Goal: Task Accomplishment & Management: Complete application form

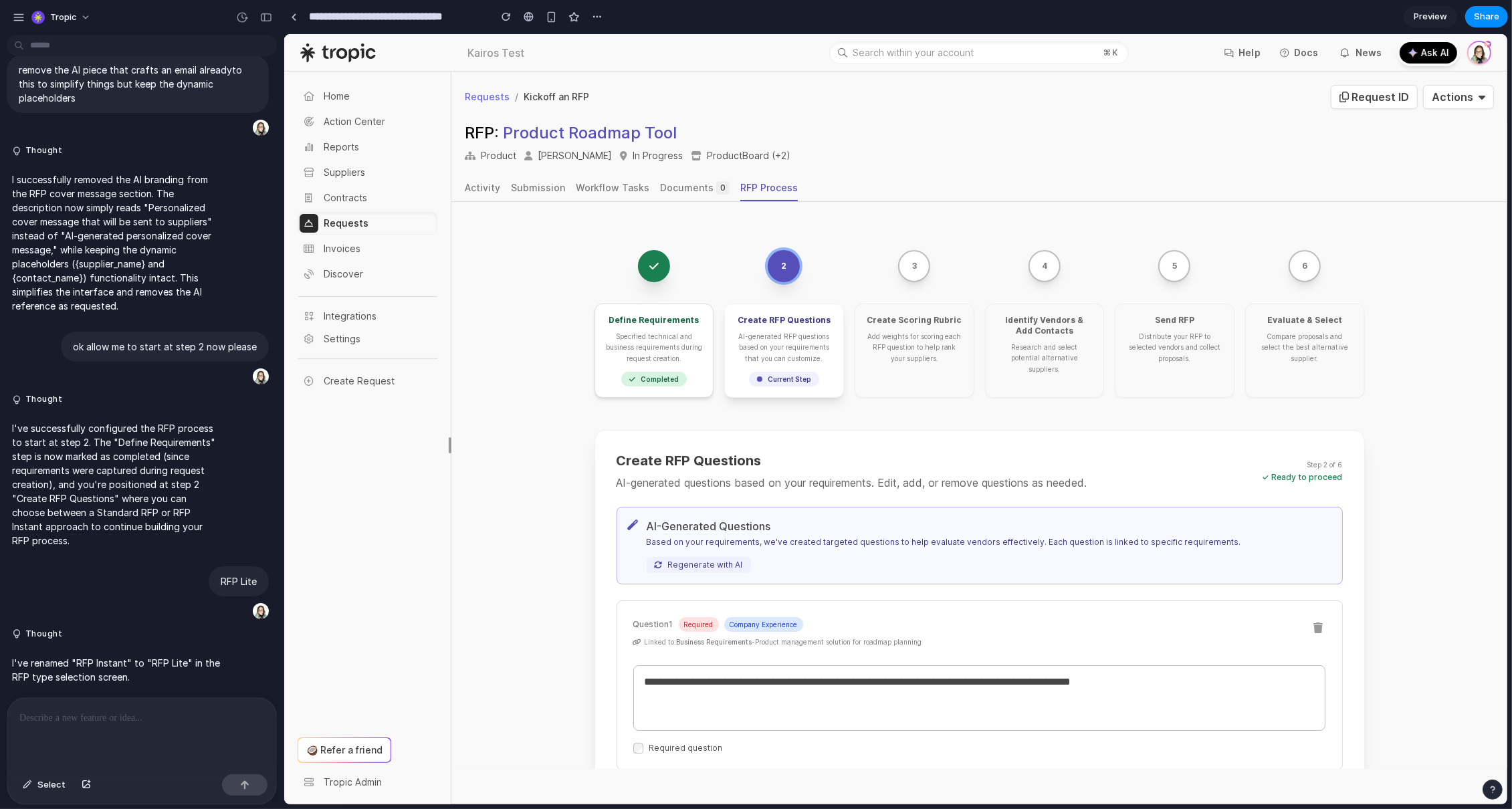
scroll to position [731, 0]
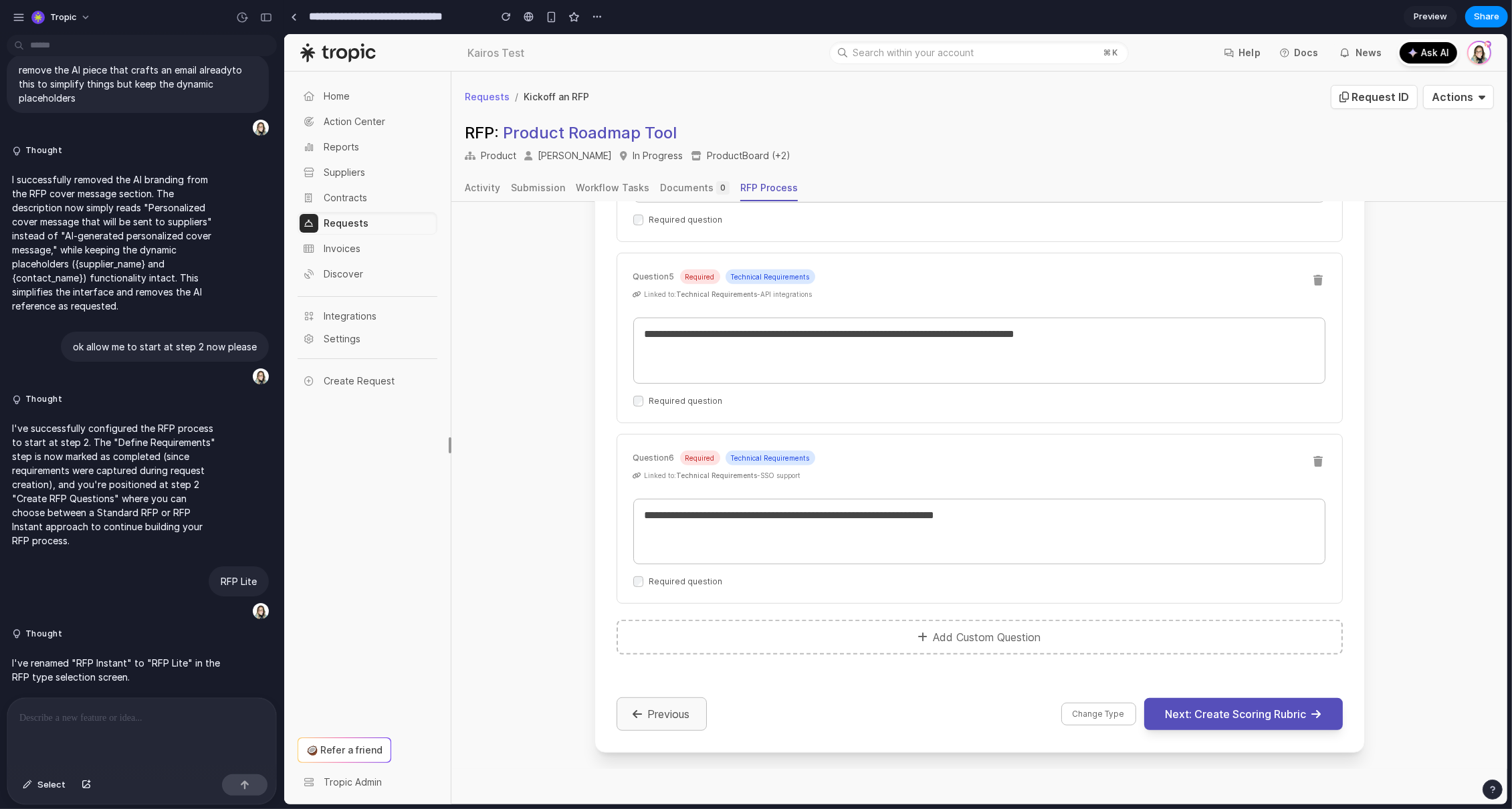
click at [658, 706] on button "Previous" at bounding box center [661, 714] width 91 height 33
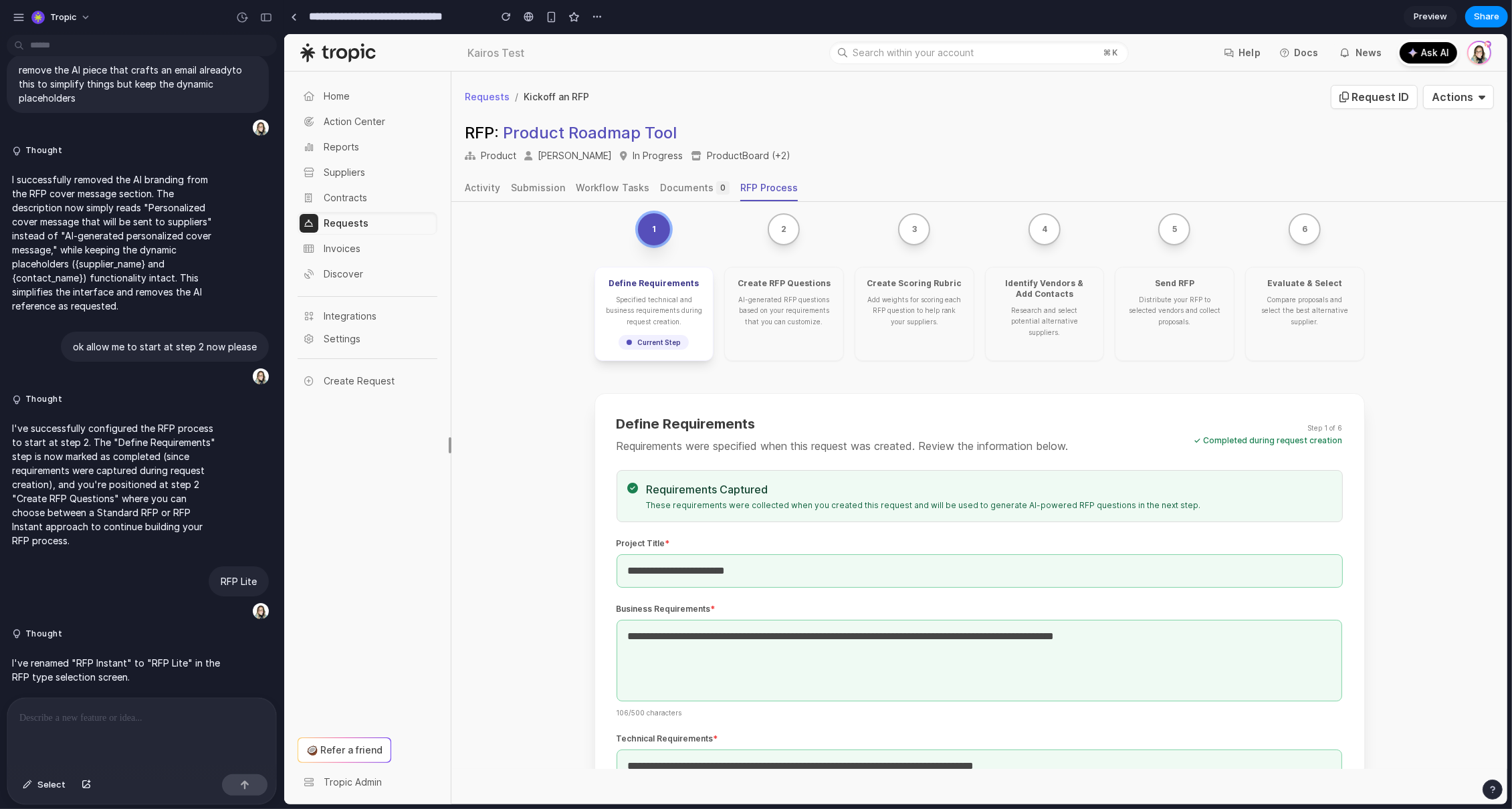
scroll to position [0, 0]
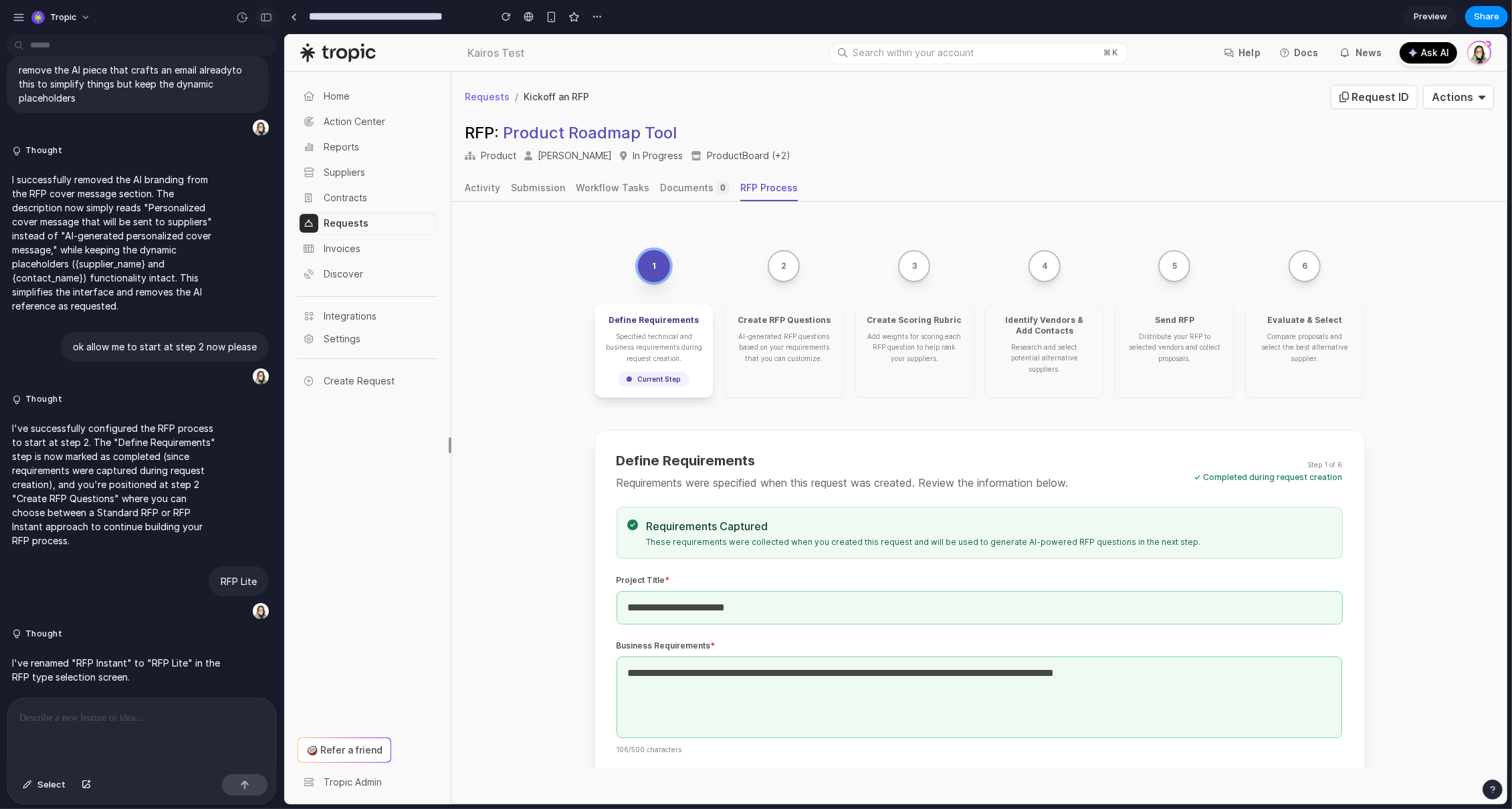
click at [269, 18] on div "button" at bounding box center [267, 17] width 12 height 10
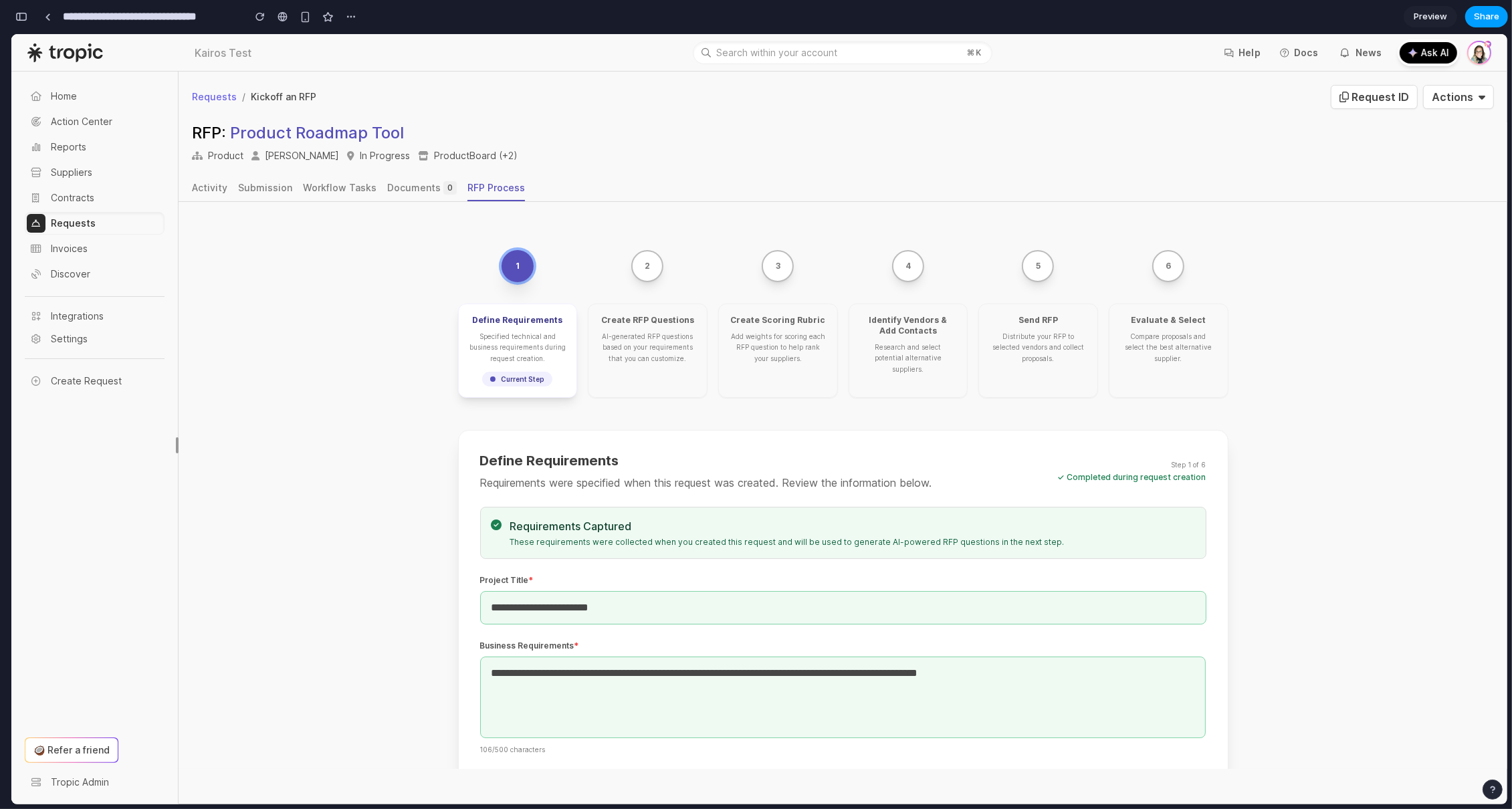
click at [1483, 19] on span "Share" at bounding box center [1486, 16] width 26 height 13
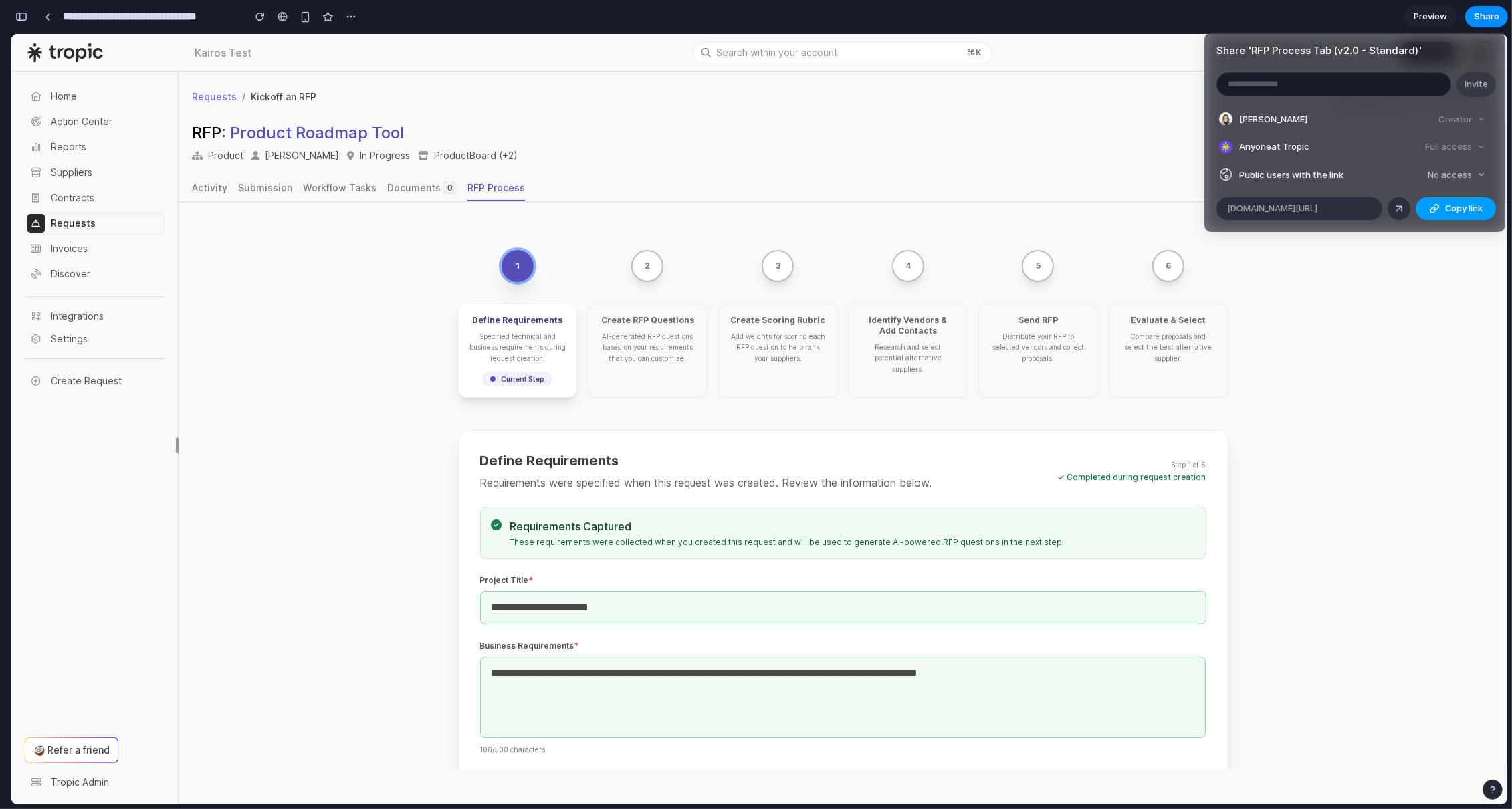
click at [1472, 205] on span "Copy link" at bounding box center [1464, 208] width 38 height 13
click at [1407, 404] on div "Share ' RFP Process Tab (v2.0 - Standard) ' Invite [PERSON_NAME] Creator Anyone…" at bounding box center [756, 404] width 1512 height 809
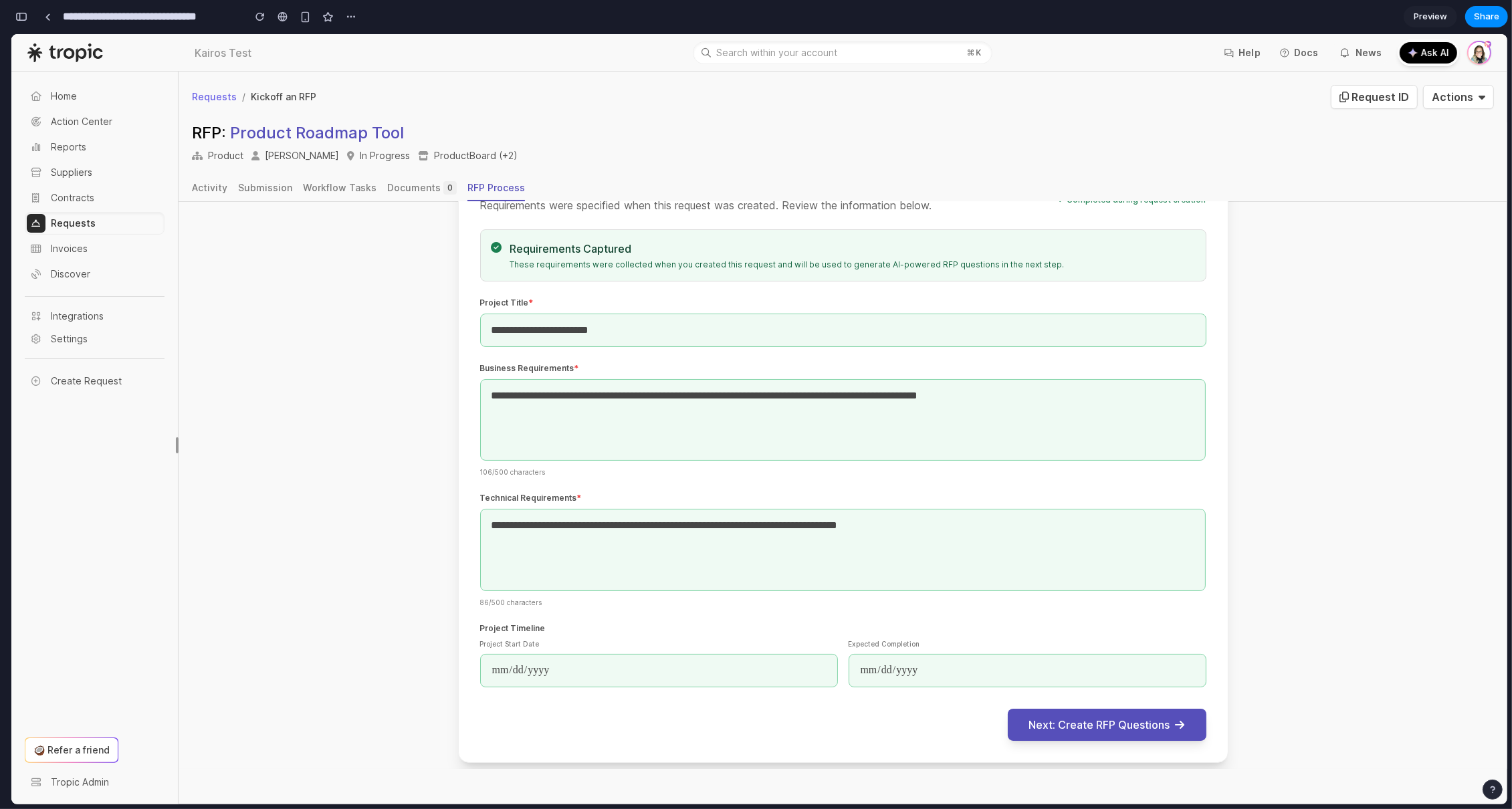
scroll to position [288, 0]
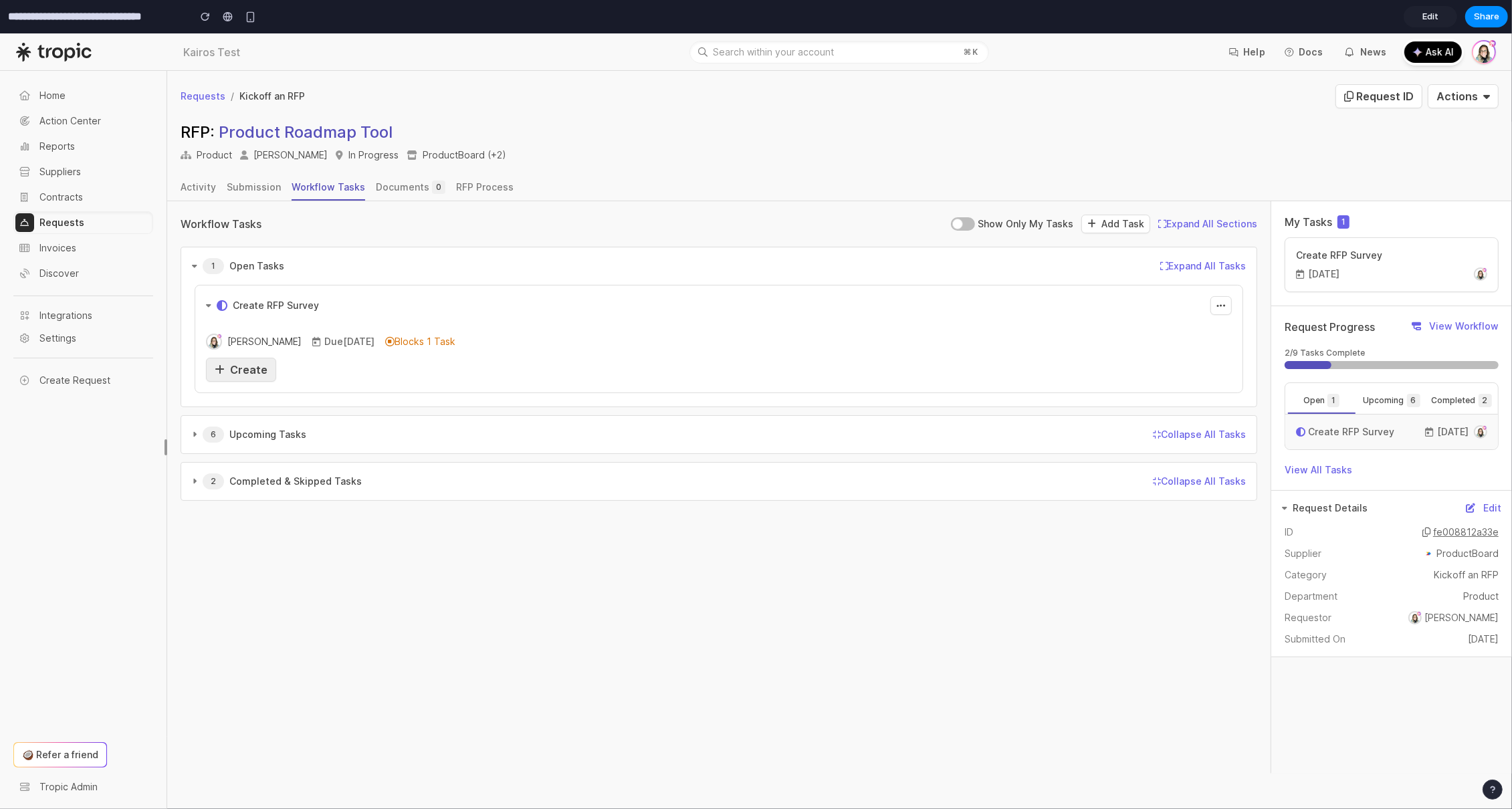
click at [252, 364] on span "Create" at bounding box center [249, 369] width 38 height 13
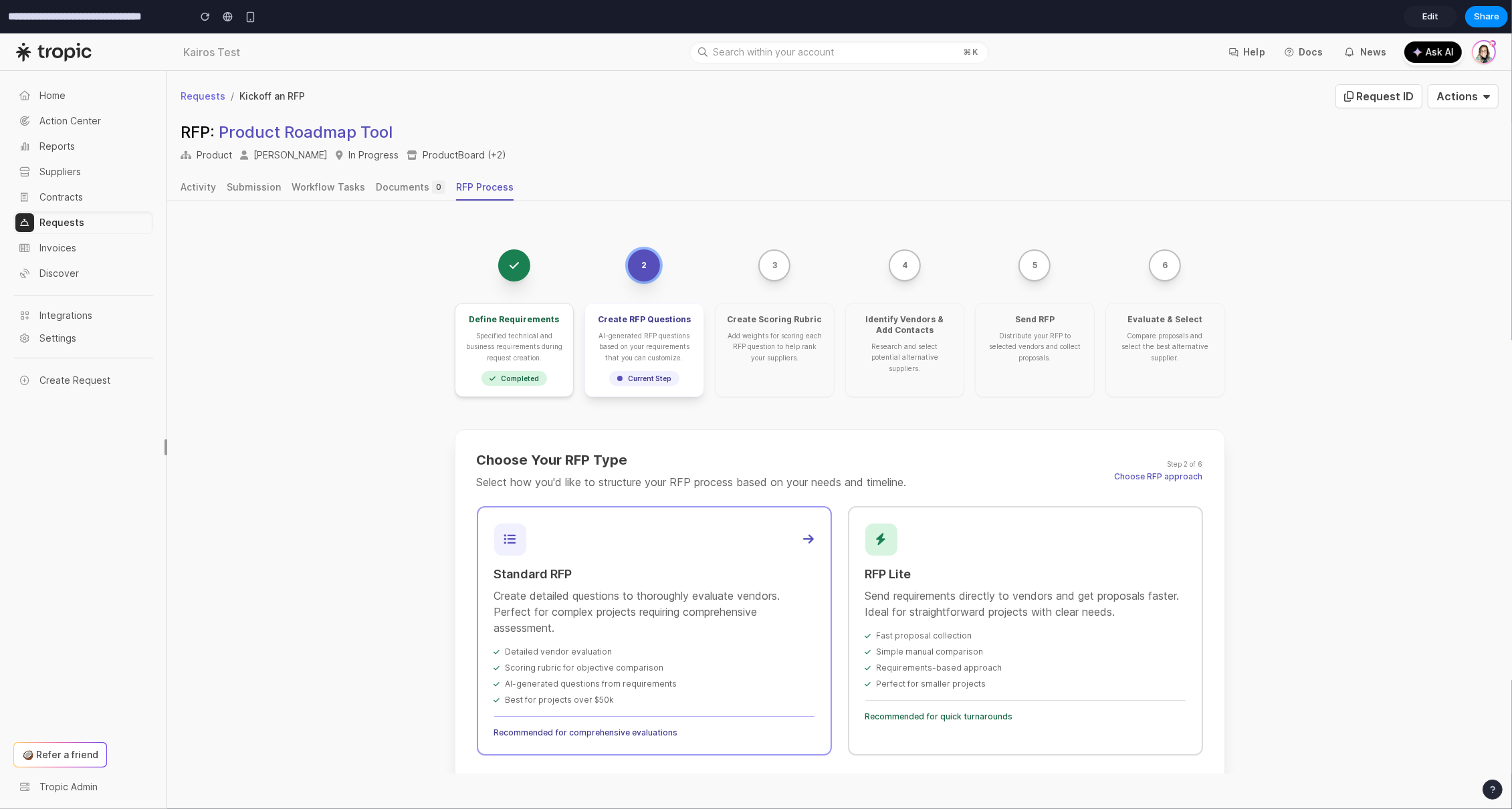
click at [604, 587] on p "Create detailed questions to thoroughly evaluate vendors. Perfect for complex p…" at bounding box center [654, 611] width 320 height 48
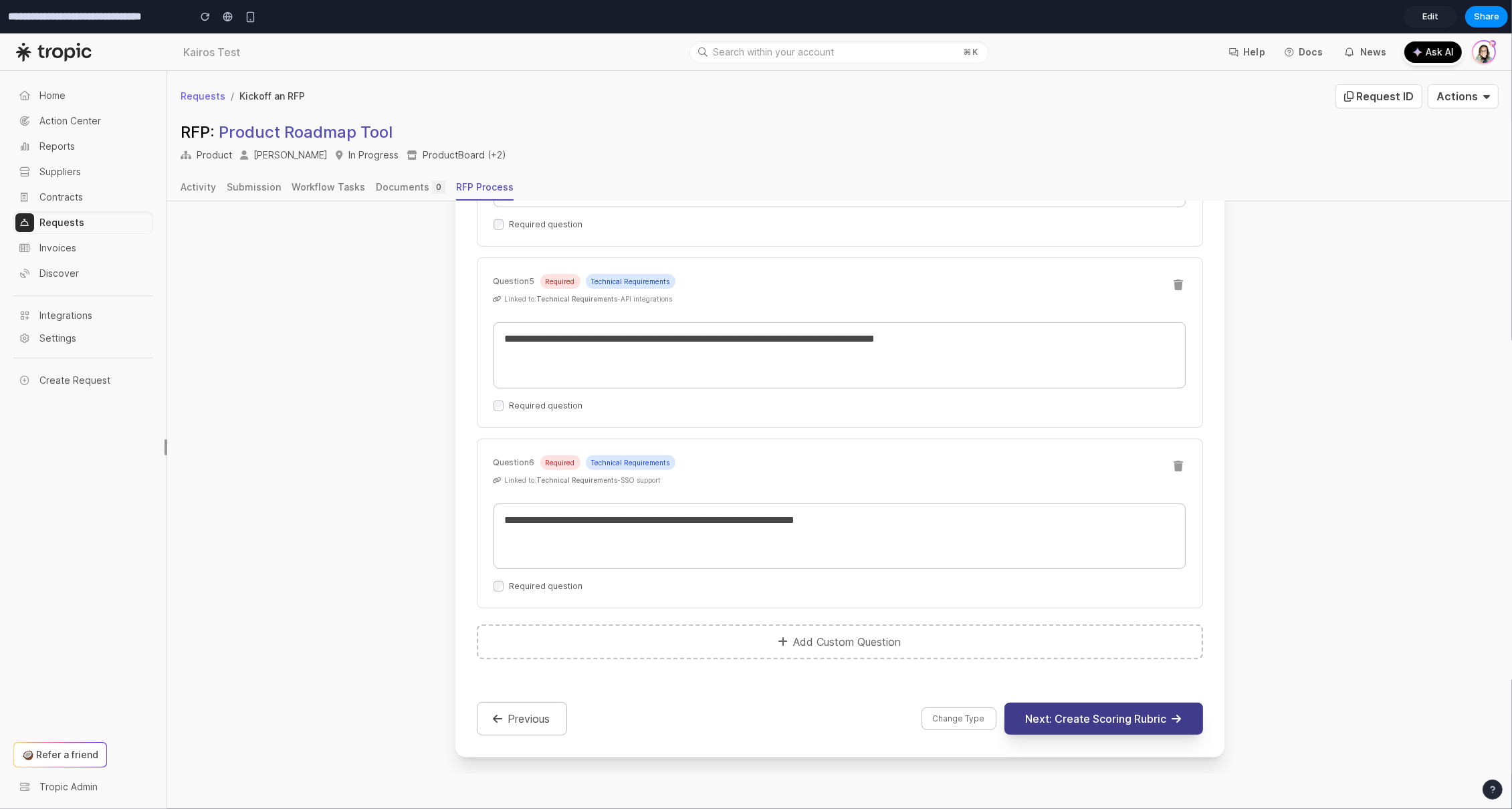
click at [1107, 711] on button "Next: Create Scoring Rubric" at bounding box center [1104, 718] width 199 height 32
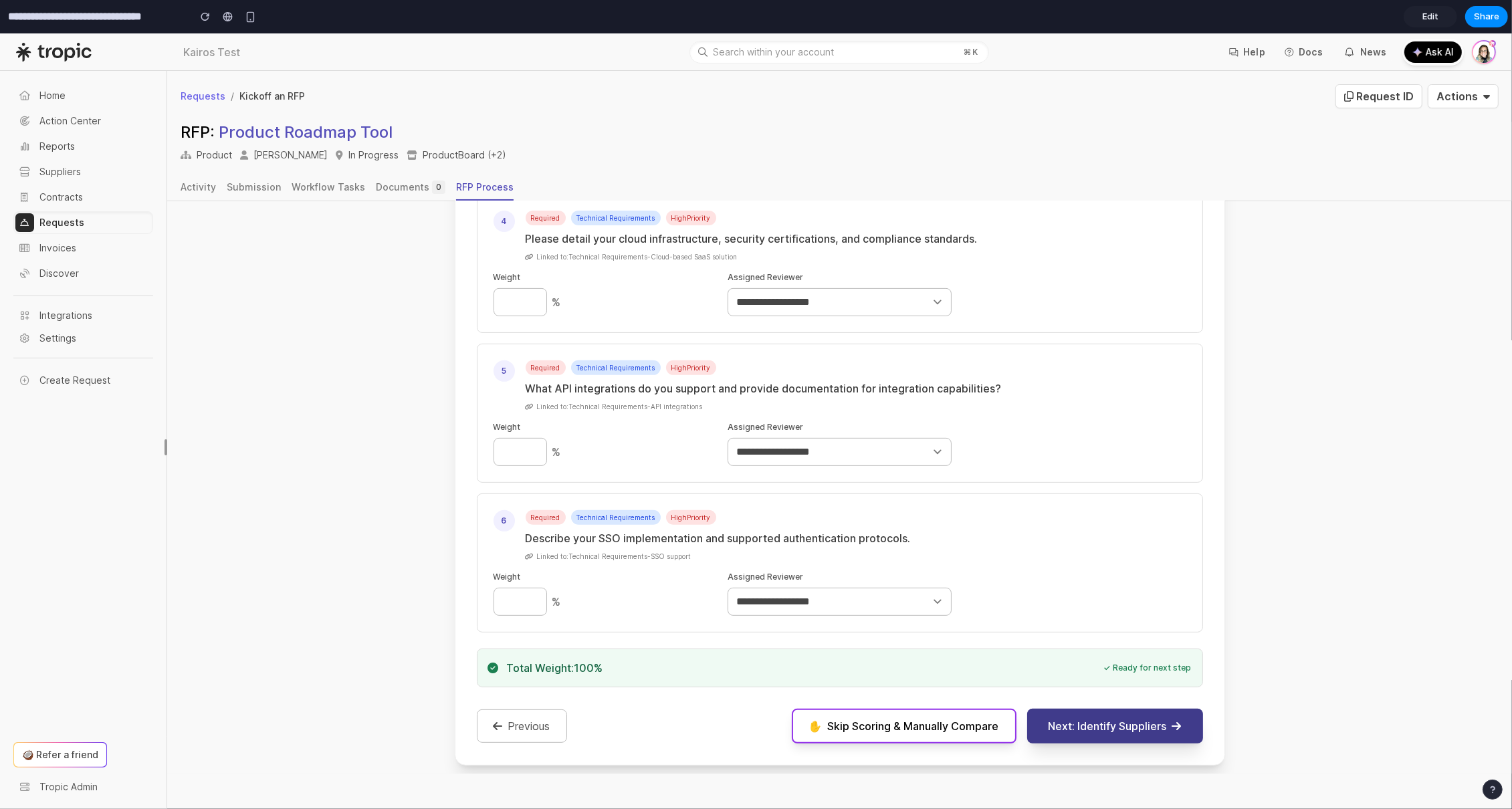
click at [1108, 715] on button "Next: Identify Suppliers" at bounding box center [1115, 726] width 176 height 35
click at [1113, 723] on button "Next: Identify Suppliers" at bounding box center [1115, 726] width 176 height 35
click at [876, 723] on span "Skip Scoring & Manually Compare" at bounding box center [913, 726] width 172 height 16
click at [1135, 711] on button "Next: Identify Suppliers" at bounding box center [1115, 726] width 176 height 35
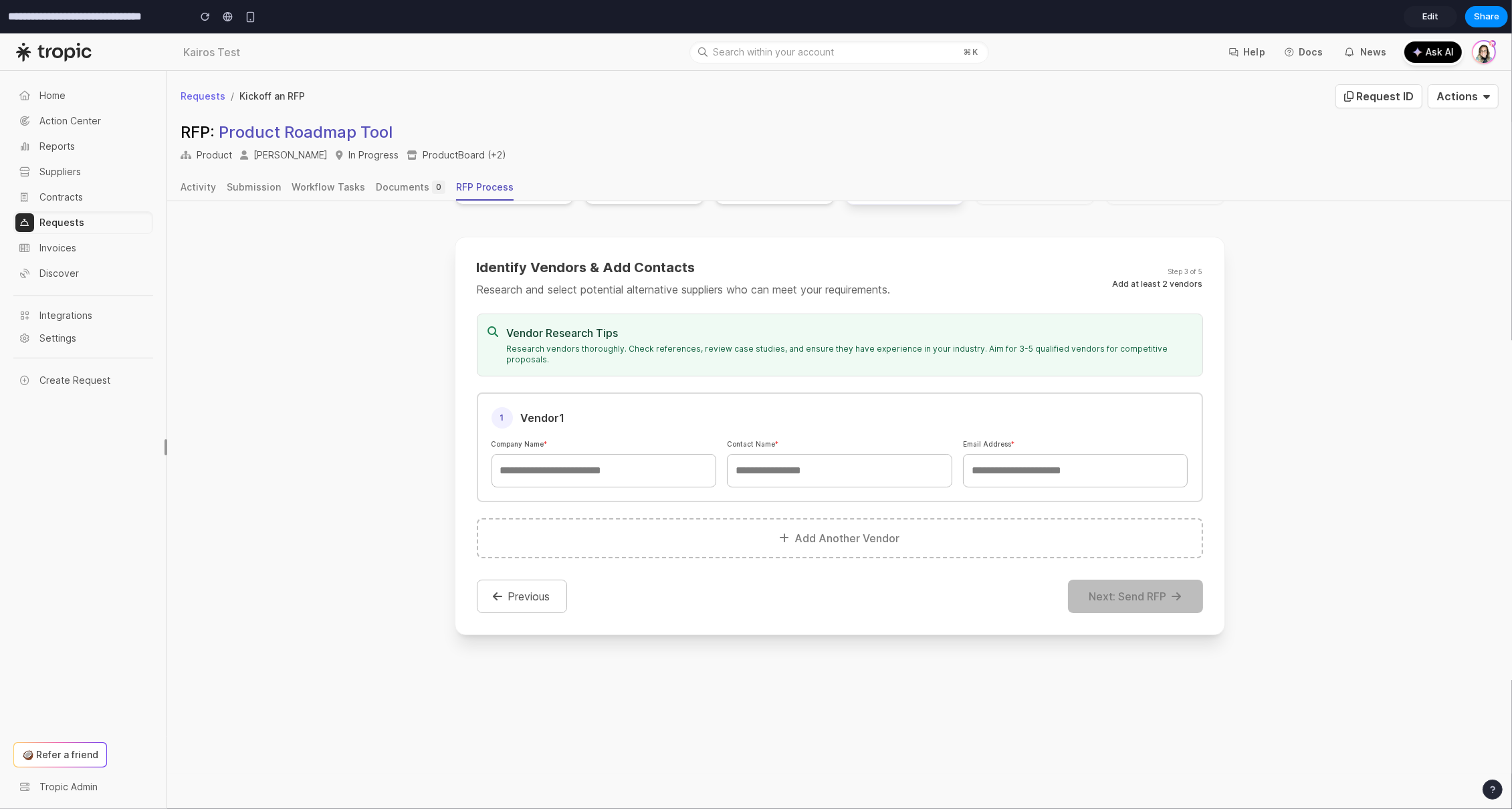
scroll to position [202, 0]
click at [592, 459] on input "text" at bounding box center [604, 471] width 225 height 33
type input "****"
click at [782, 455] on input "text" at bounding box center [840, 471] width 225 height 33
type input "***"
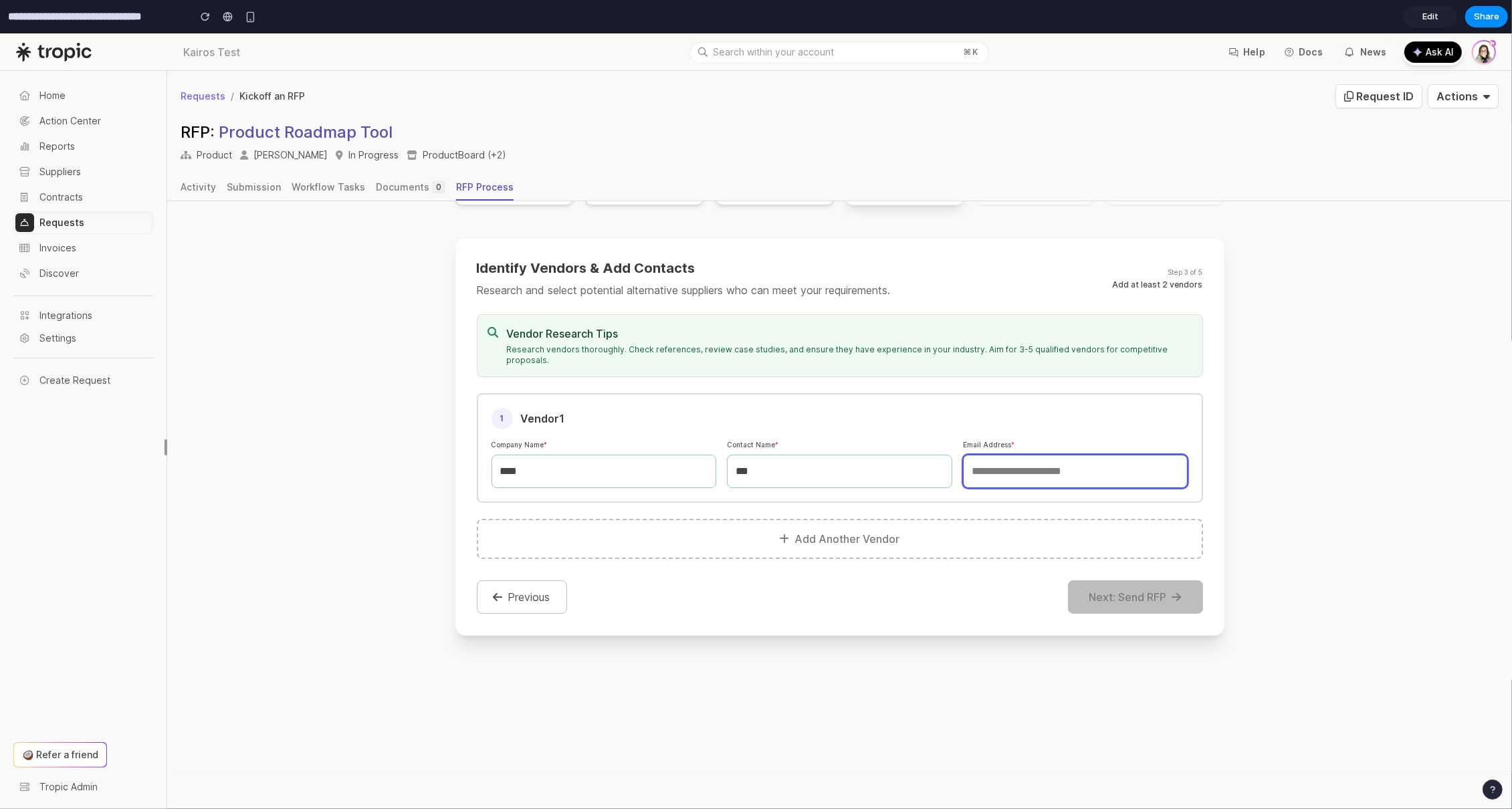
click at [1077, 455] on input "email" at bounding box center [1076, 471] width 225 height 33
type input "***"
click at [901, 519] on button "Add Another Vendor" at bounding box center [840, 539] width 727 height 40
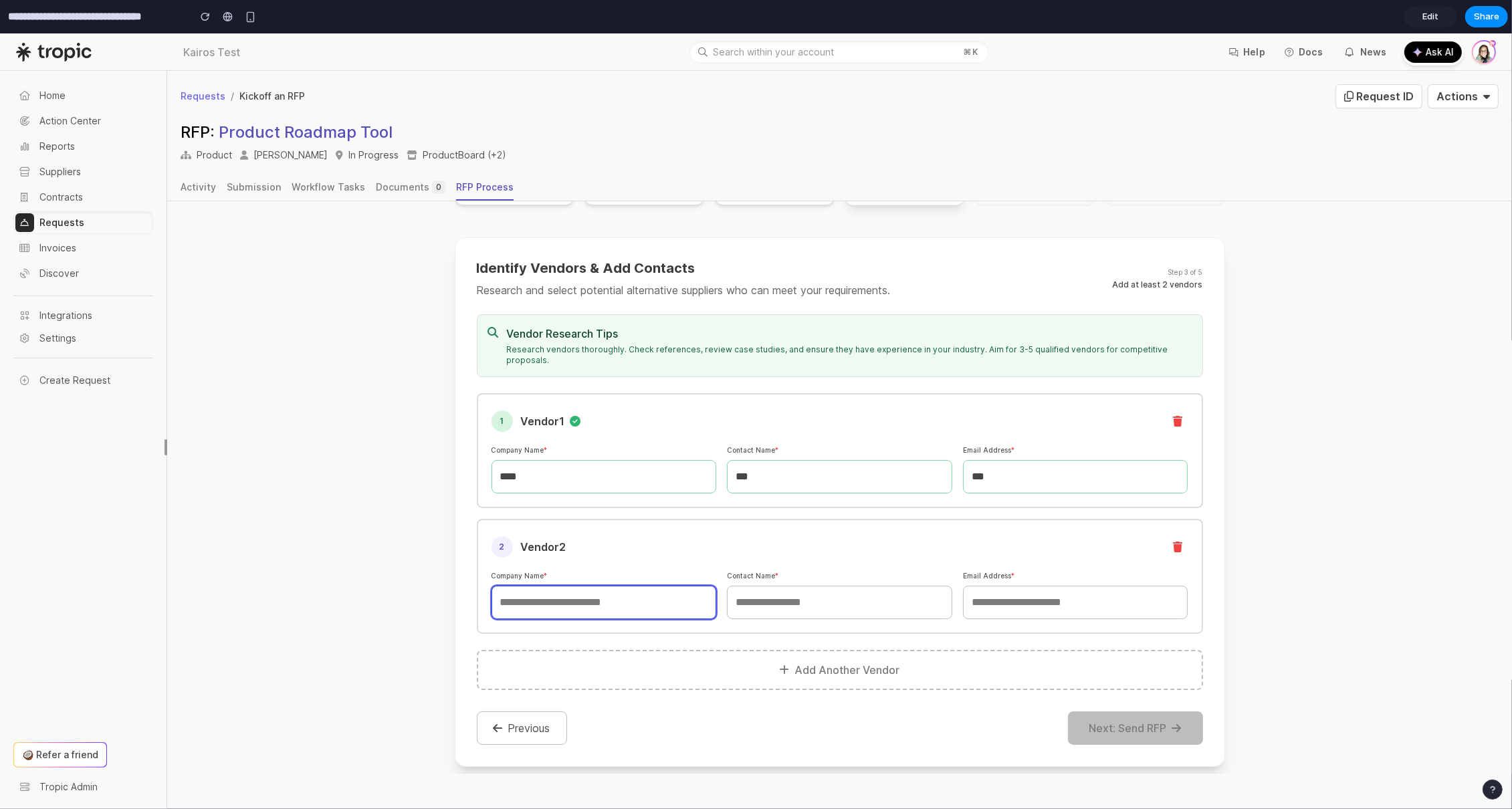
click at [621, 586] on input "text" at bounding box center [604, 602] width 225 height 33
type input "***"
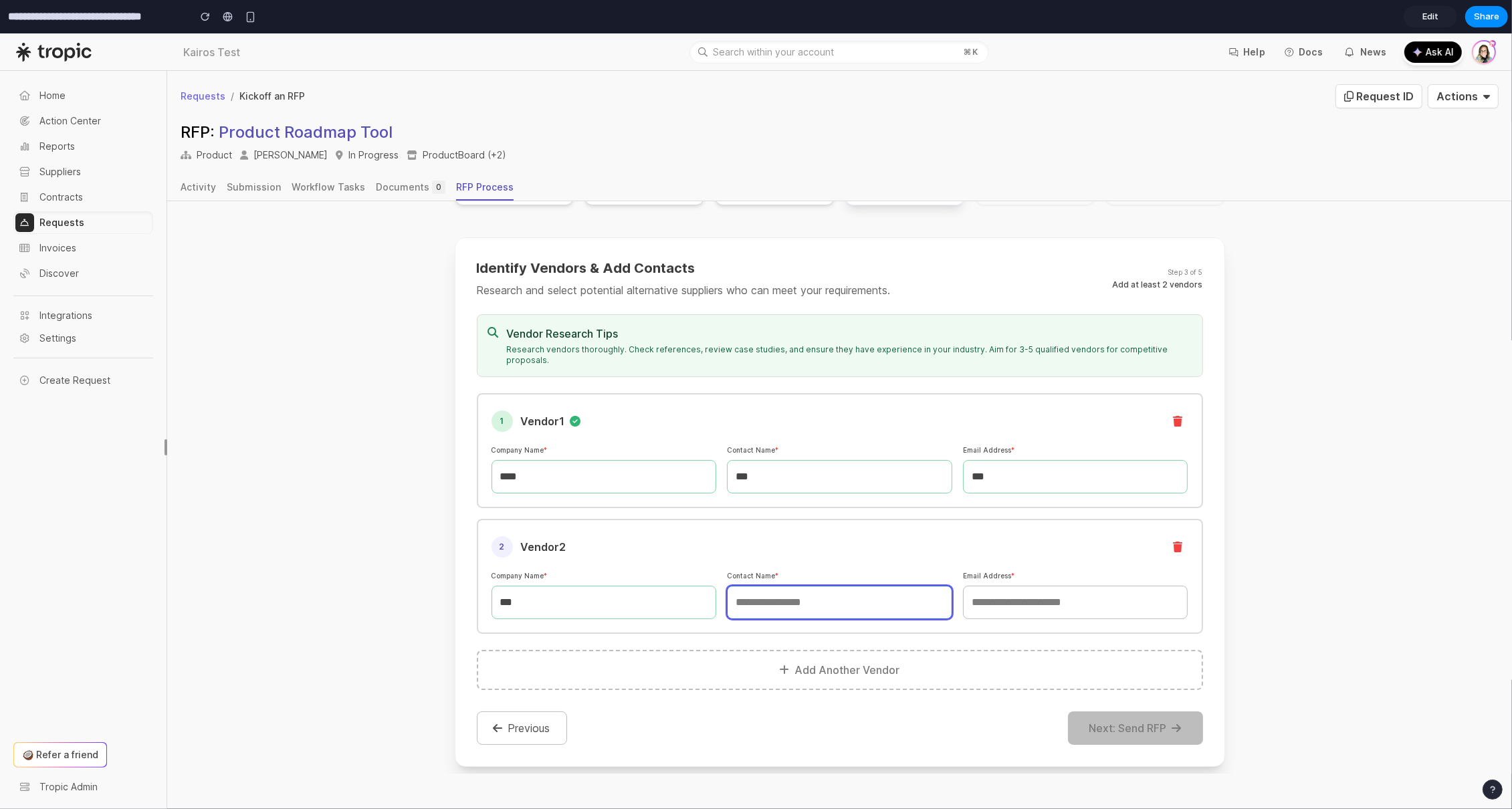
click at [800, 586] on input "text" at bounding box center [840, 602] width 225 height 33
type input "***"
click at [1020, 586] on input "email" at bounding box center [1076, 602] width 225 height 33
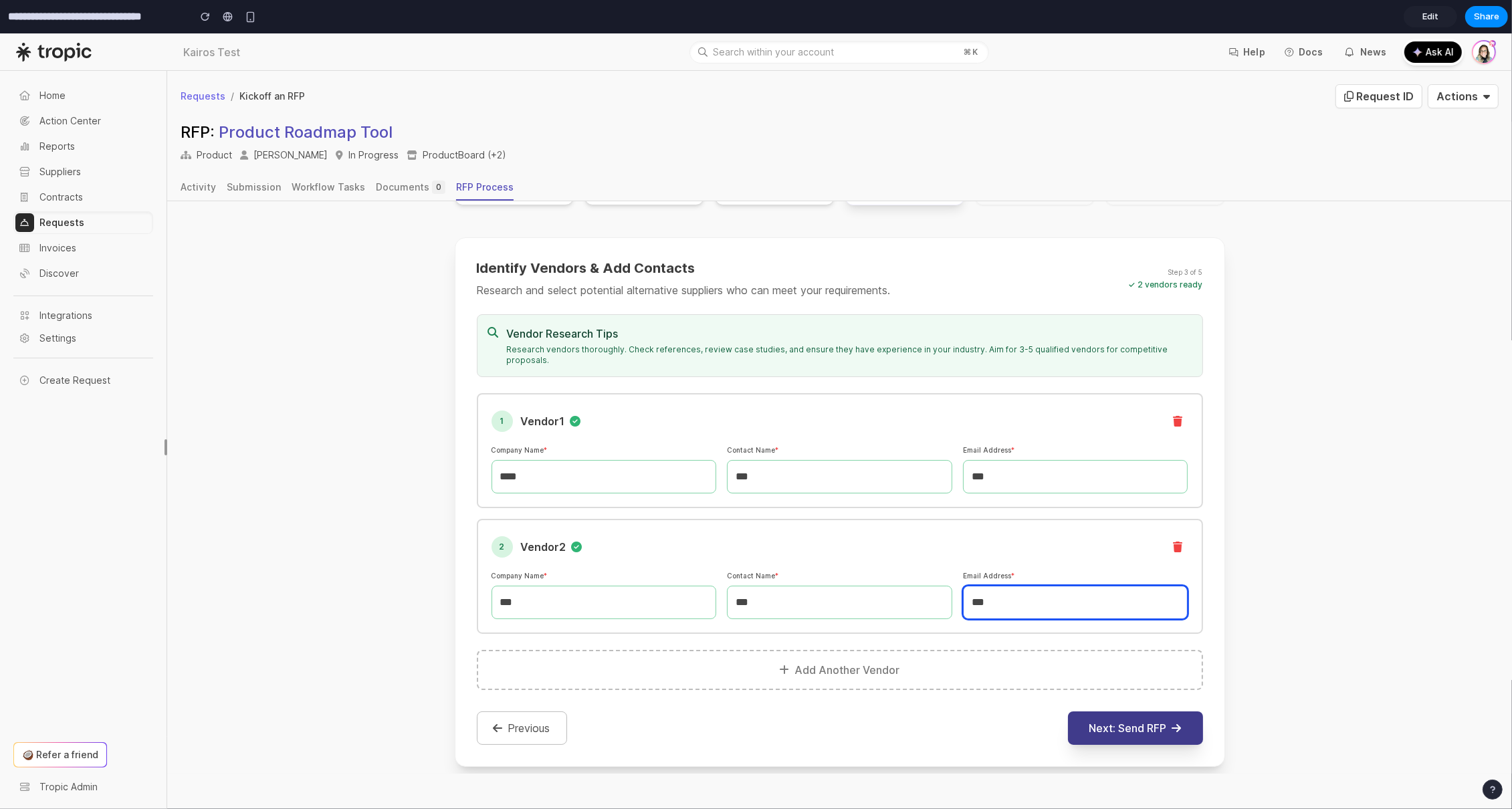
type input "***"
click at [1154, 711] on button "Next: Send RFP" at bounding box center [1136, 728] width 135 height 33
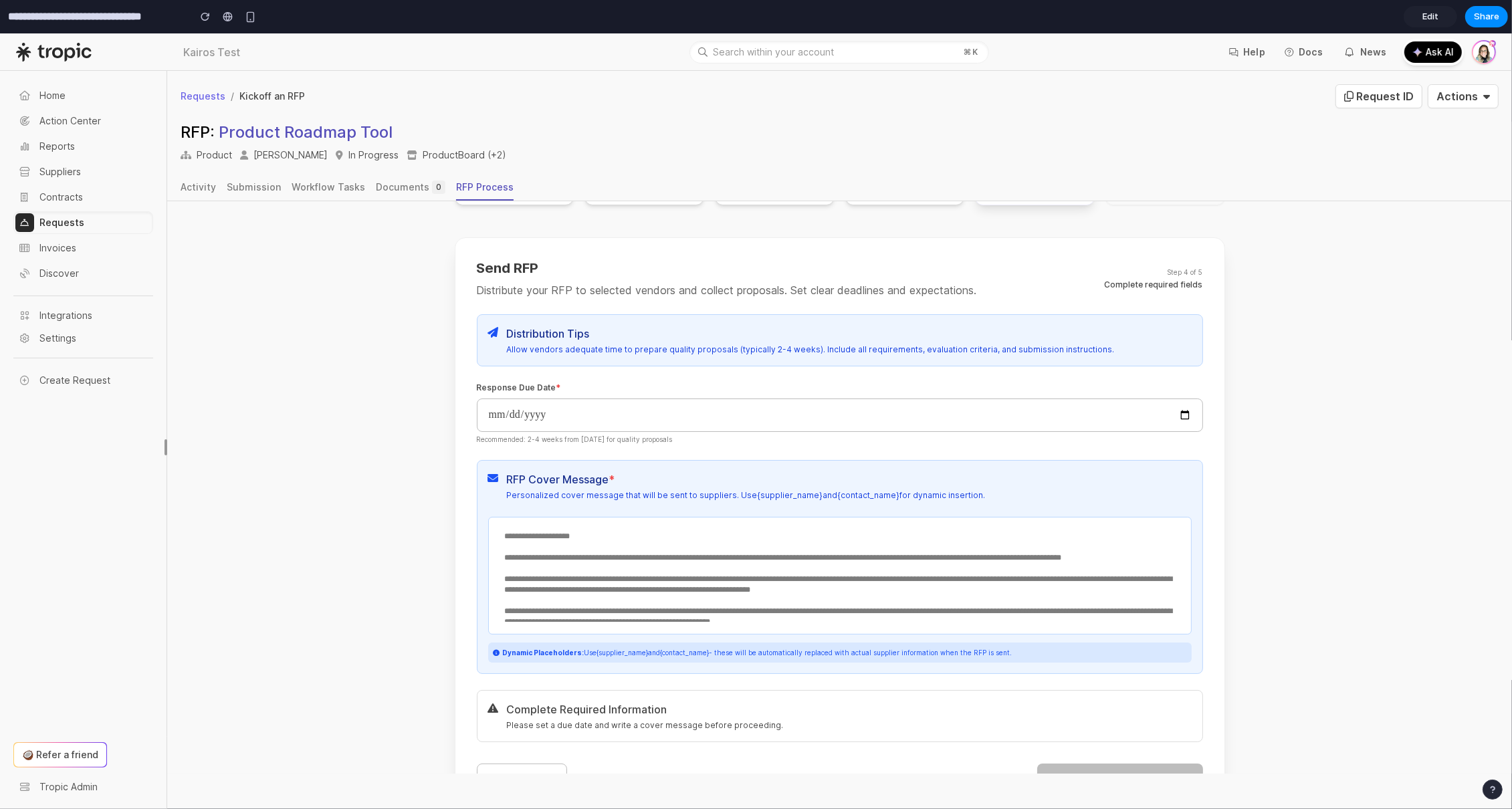
click at [648, 526] on textarea "**********" at bounding box center [839, 573] width 685 height 96
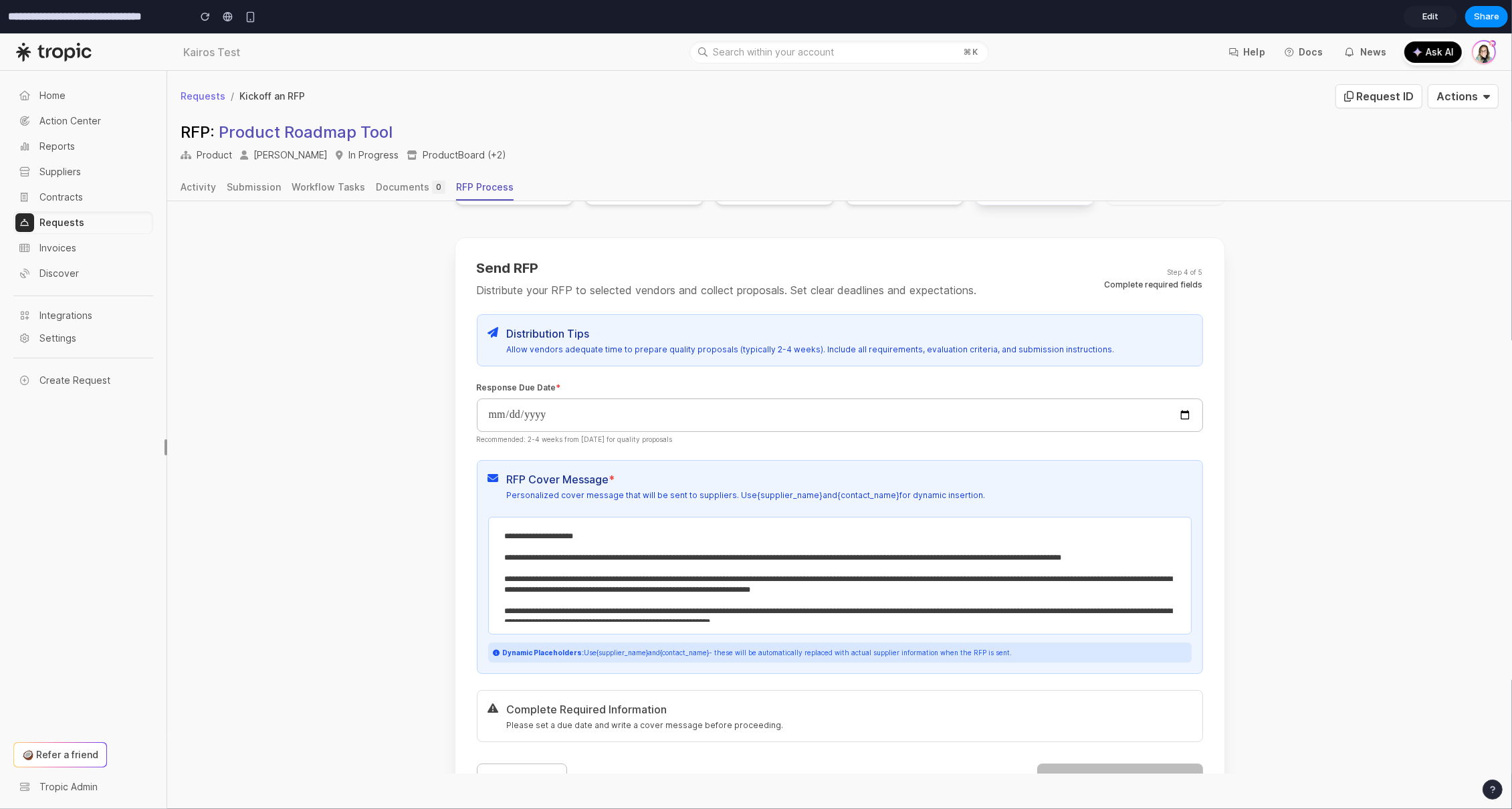
type textarea "**********"
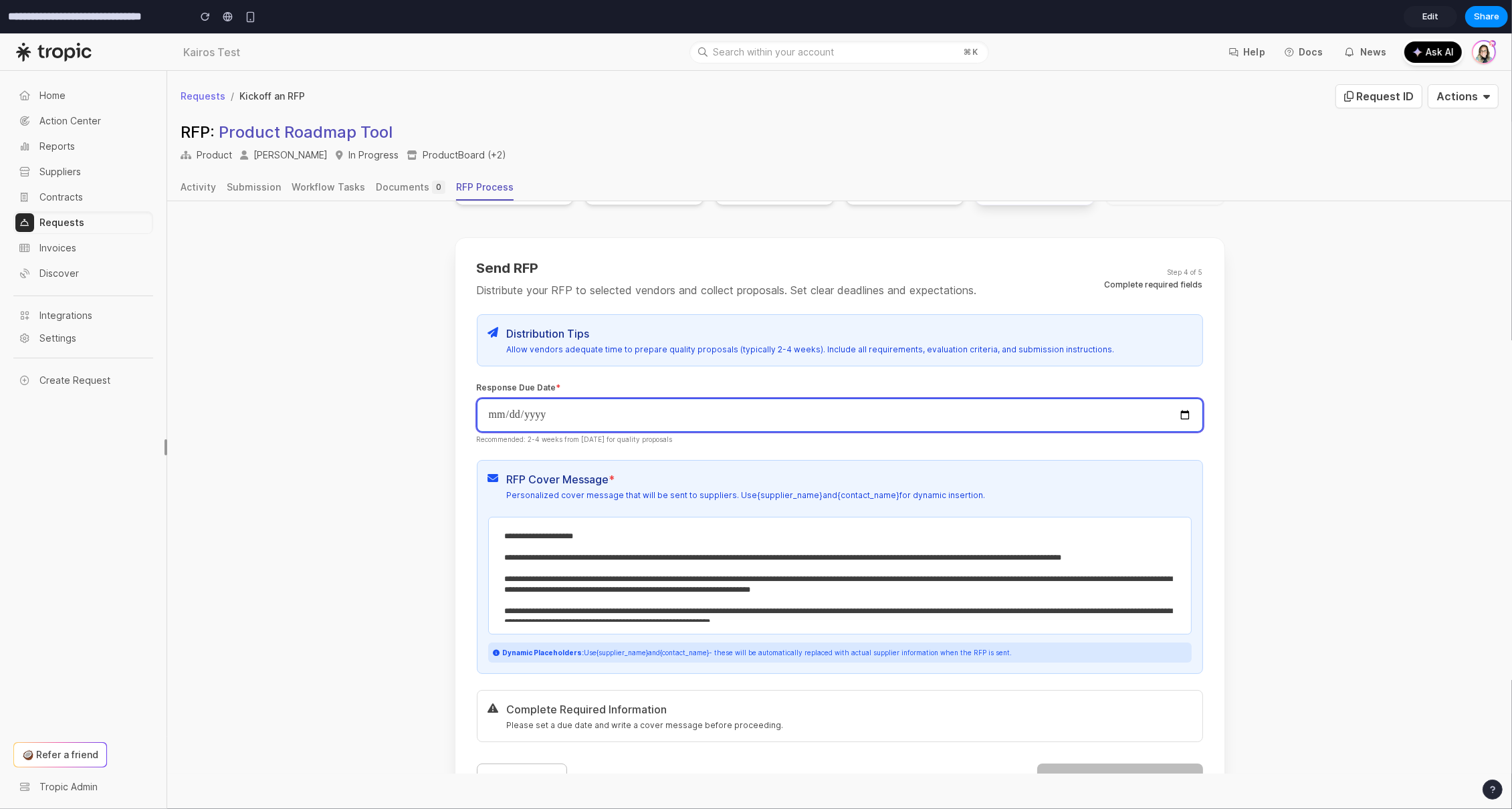
click at [566, 409] on input "date" at bounding box center [840, 415] width 727 height 33
click at [1173, 402] on input "date" at bounding box center [840, 415] width 727 height 33
type input "**********"
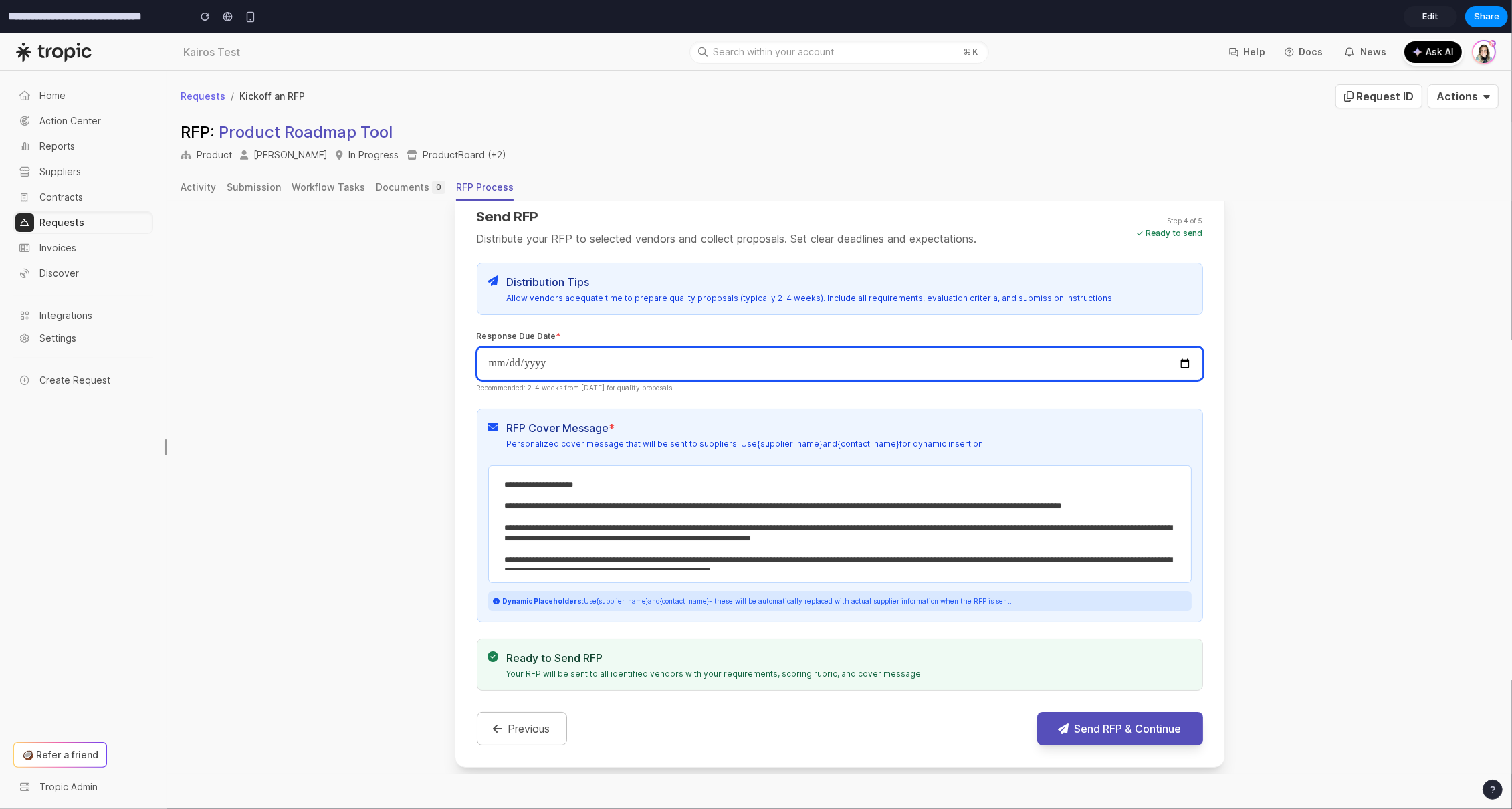
scroll to position [255, 0]
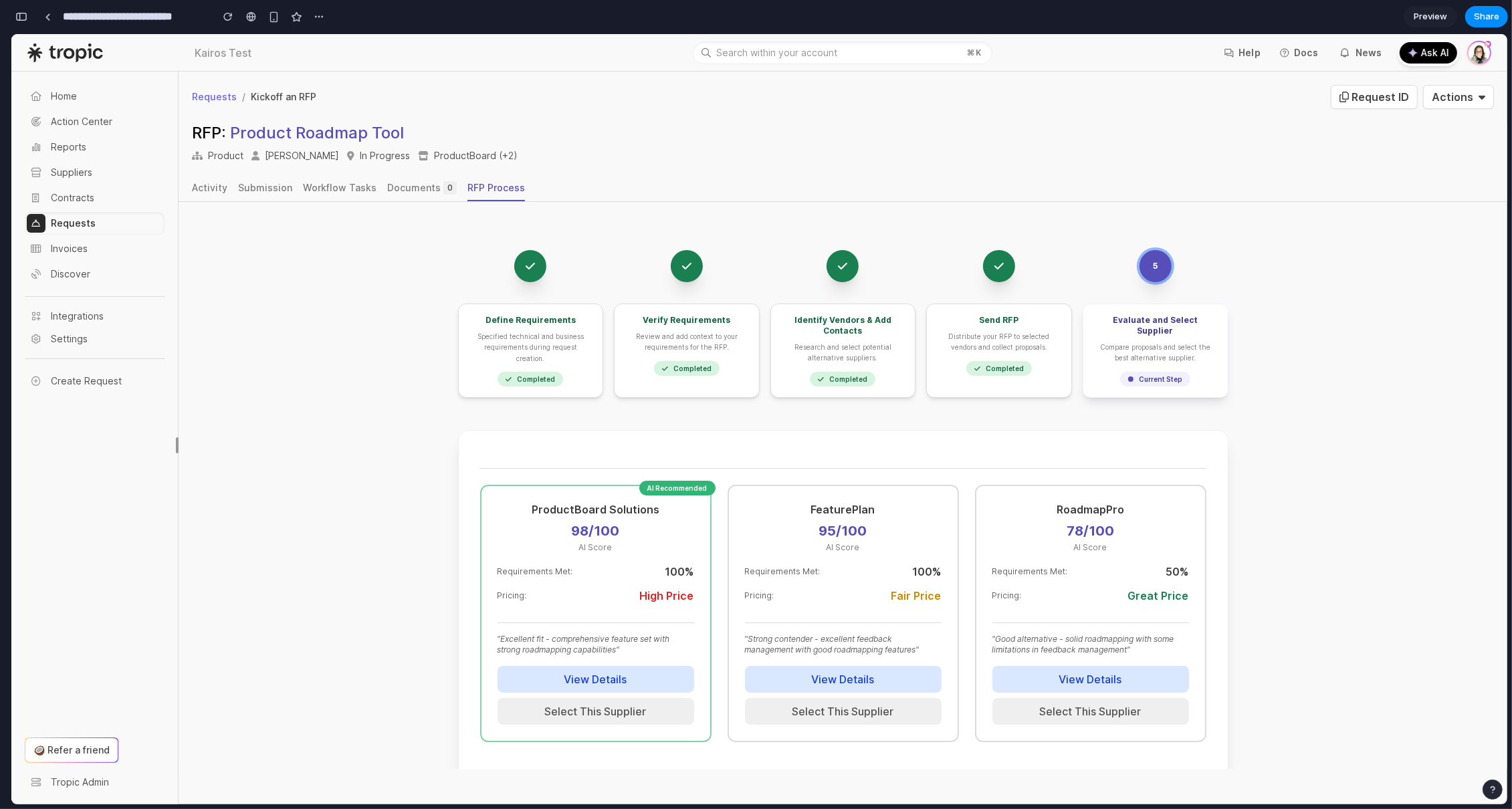
scroll to position [18, 0]
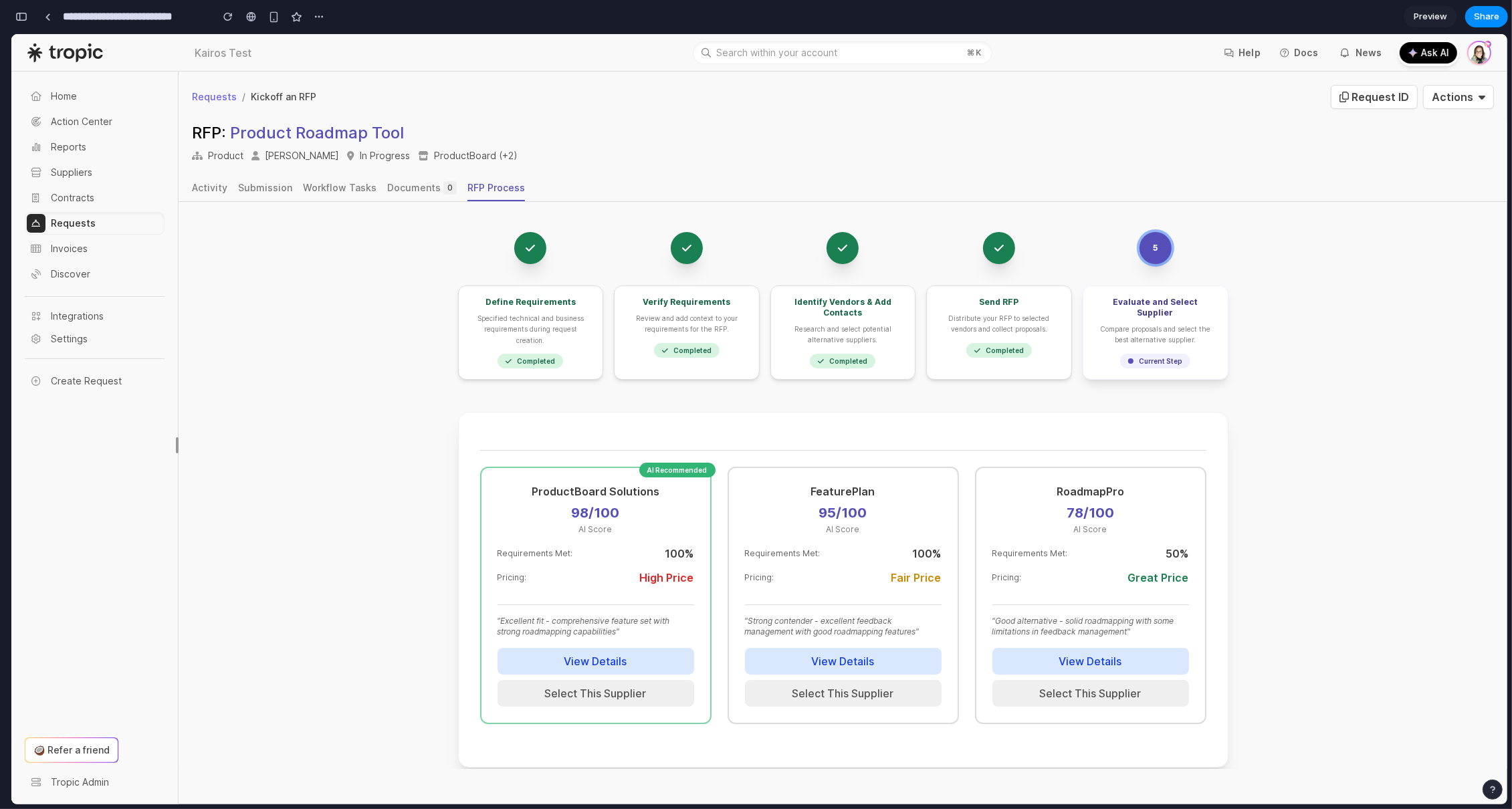
click at [1390, 290] on div "5 Define Requirements Specified technical and business requirements during requ…" at bounding box center [843, 569] width 1329 height 770
click at [1483, 22] on span "Share" at bounding box center [1486, 16] width 26 height 13
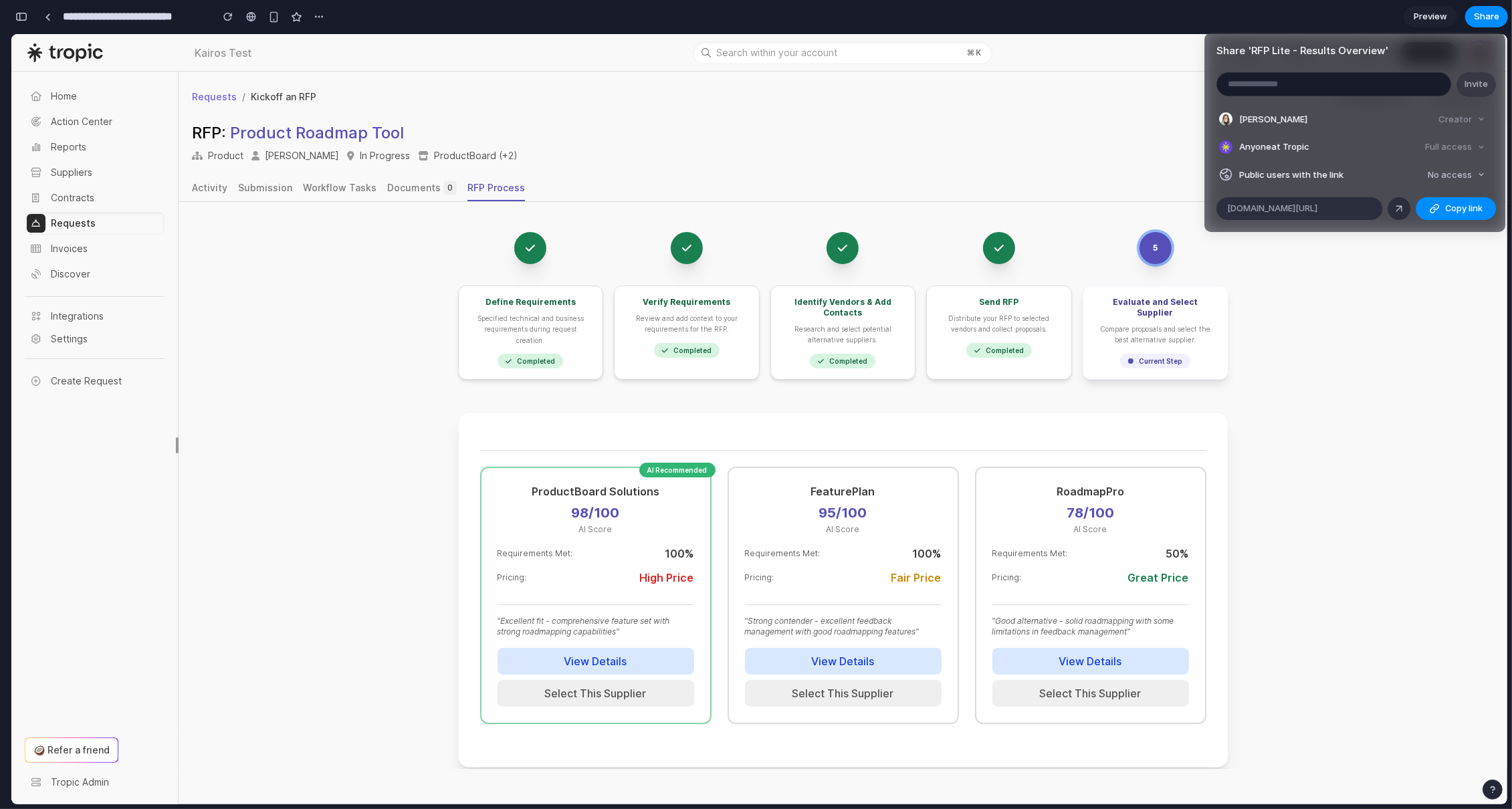
click at [1378, 373] on div "Share ' RFP Lite - Results Overview ' Invite Erika Baker Creator Anyone at Trop…" at bounding box center [756, 404] width 1512 height 809
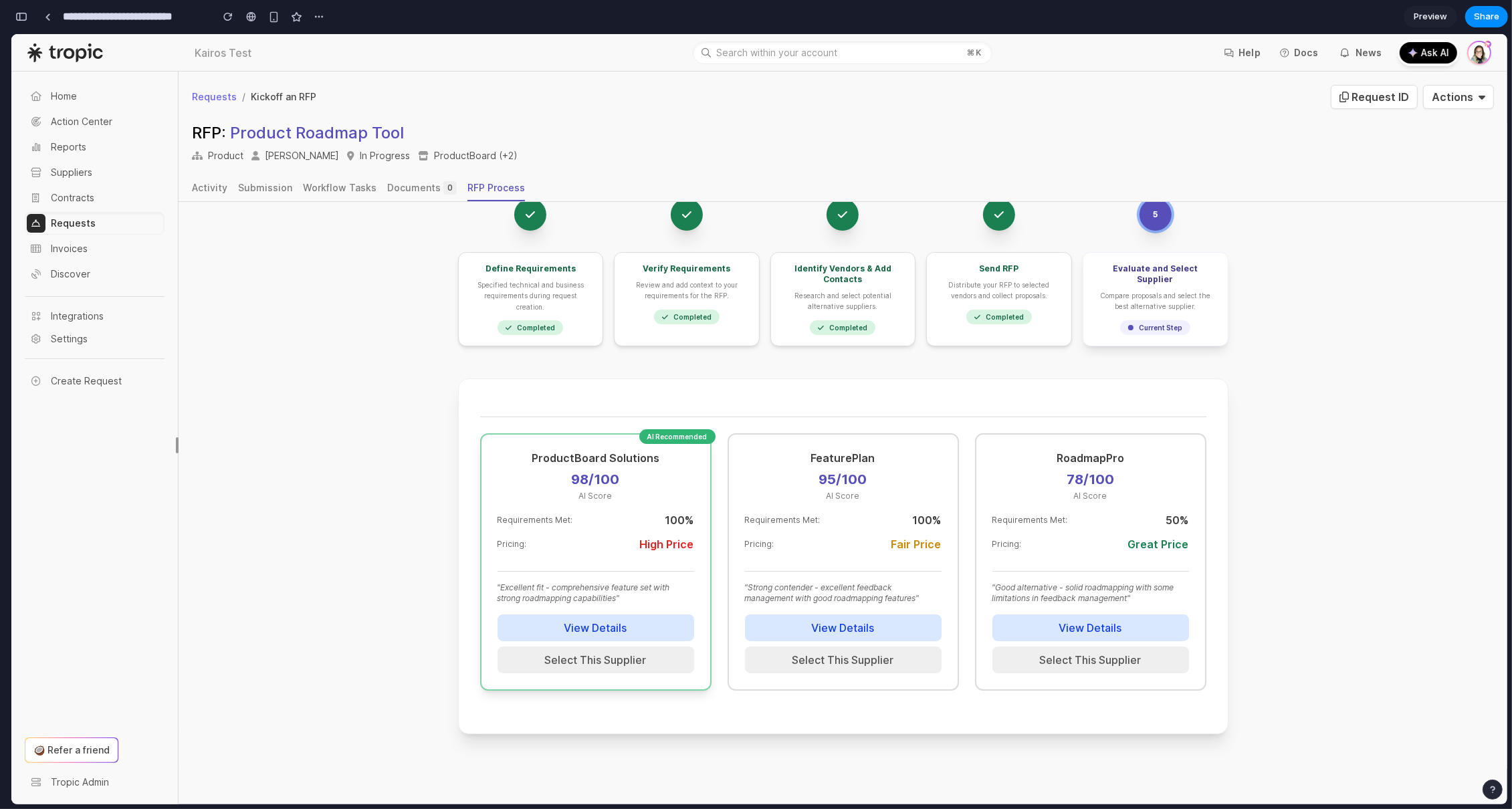
scroll to position [67, 0]
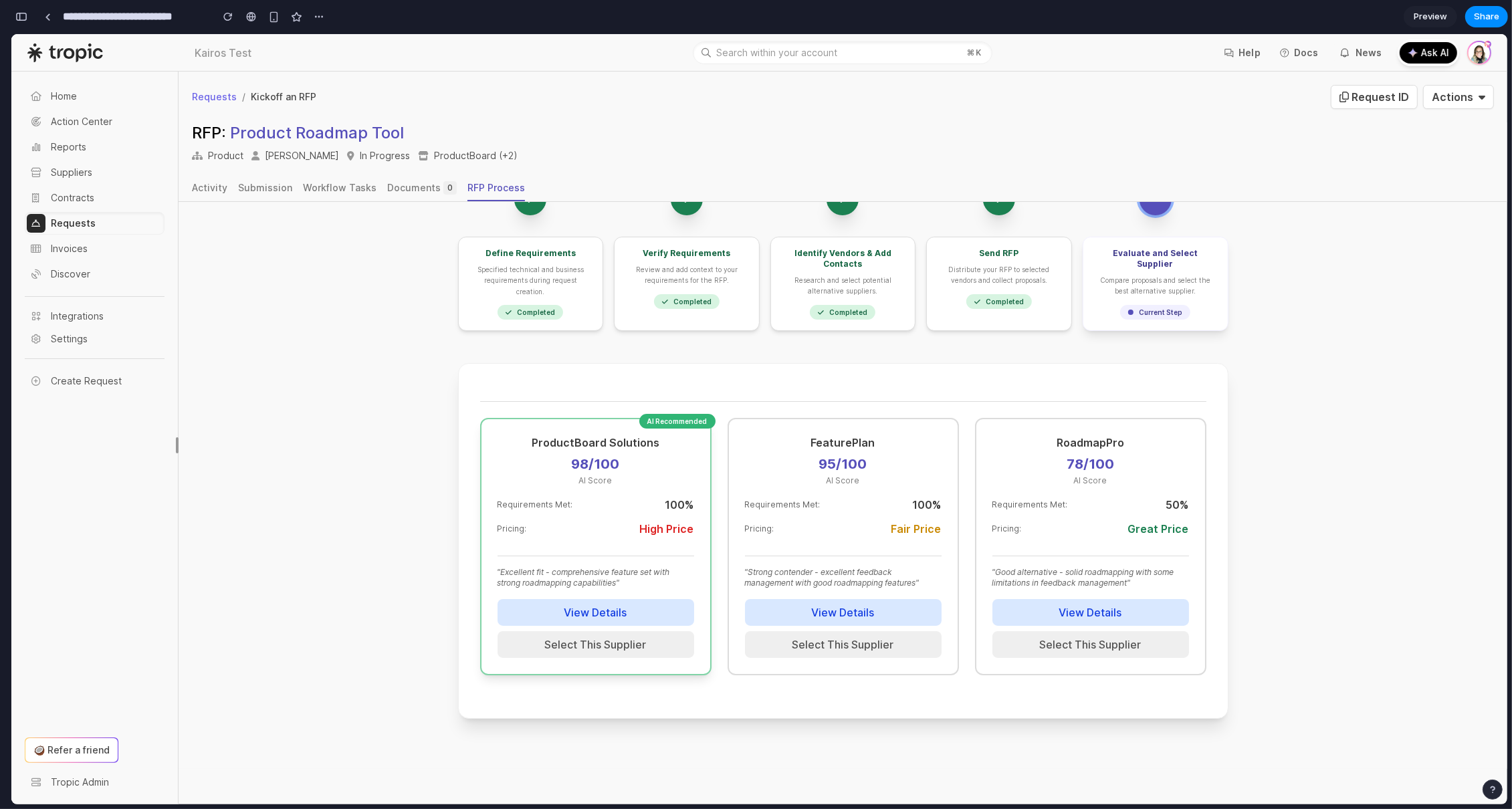
click at [570, 609] on button "View Details" at bounding box center [596, 612] width 197 height 26
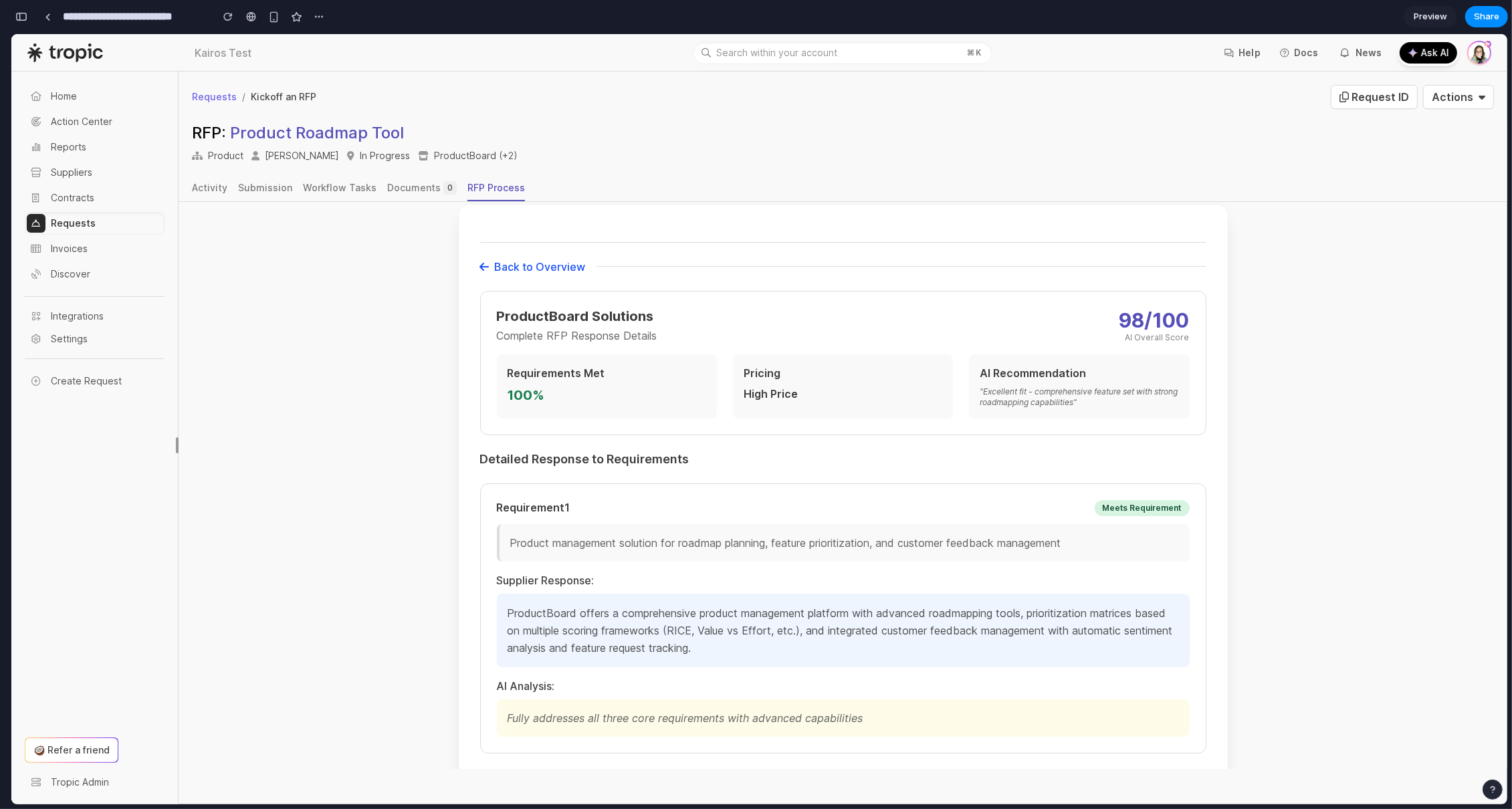
scroll to position [122, 0]
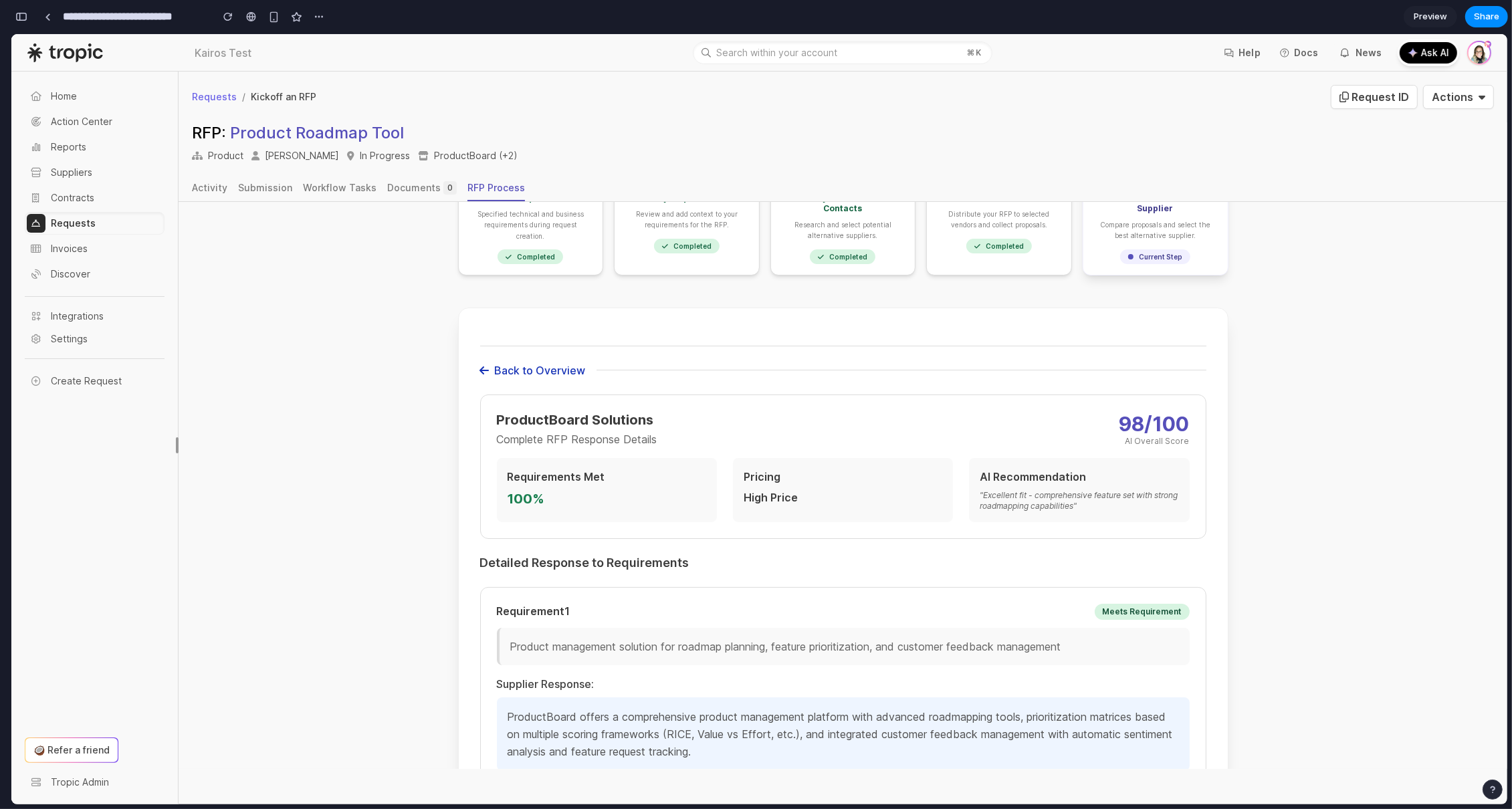
click at [517, 368] on button "Back to Overview" at bounding box center [533, 370] width 106 height 16
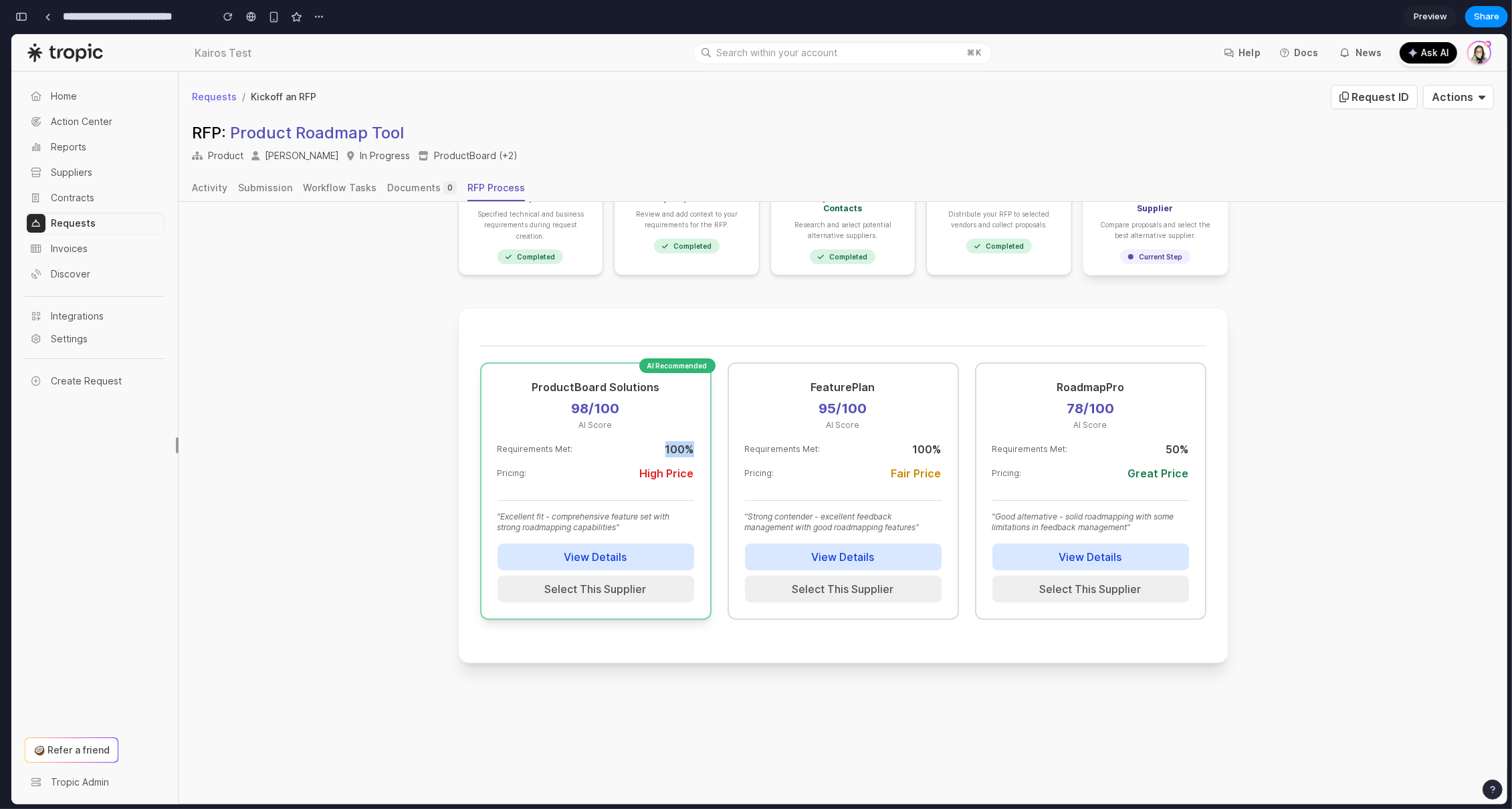
drag, startPoint x: 685, startPoint y: 446, endPoint x: 652, endPoint y: 445, distance: 33.0
click at [652, 445] on div "AI Recommended ProductBoard Solutions 98 /100 AI Score Requirements Met: 100 % …" at bounding box center [595, 491] width 231 height 258
click at [945, 442] on div "FeaturePlan 95 /100 AI Score Requirements Met: 100 % Pricing: Fair Price " Stro…" at bounding box center [843, 491] width 231 height 258
drag, startPoint x: 1180, startPoint y: 448, endPoint x: 1134, endPoint y: 448, distance: 46.0
click at [1134, 448] on div "RoadmapPro 78 /100 AI Score Requirements Met: 50 % Pricing: Great Price " Good …" at bounding box center [1091, 491] width 231 height 258
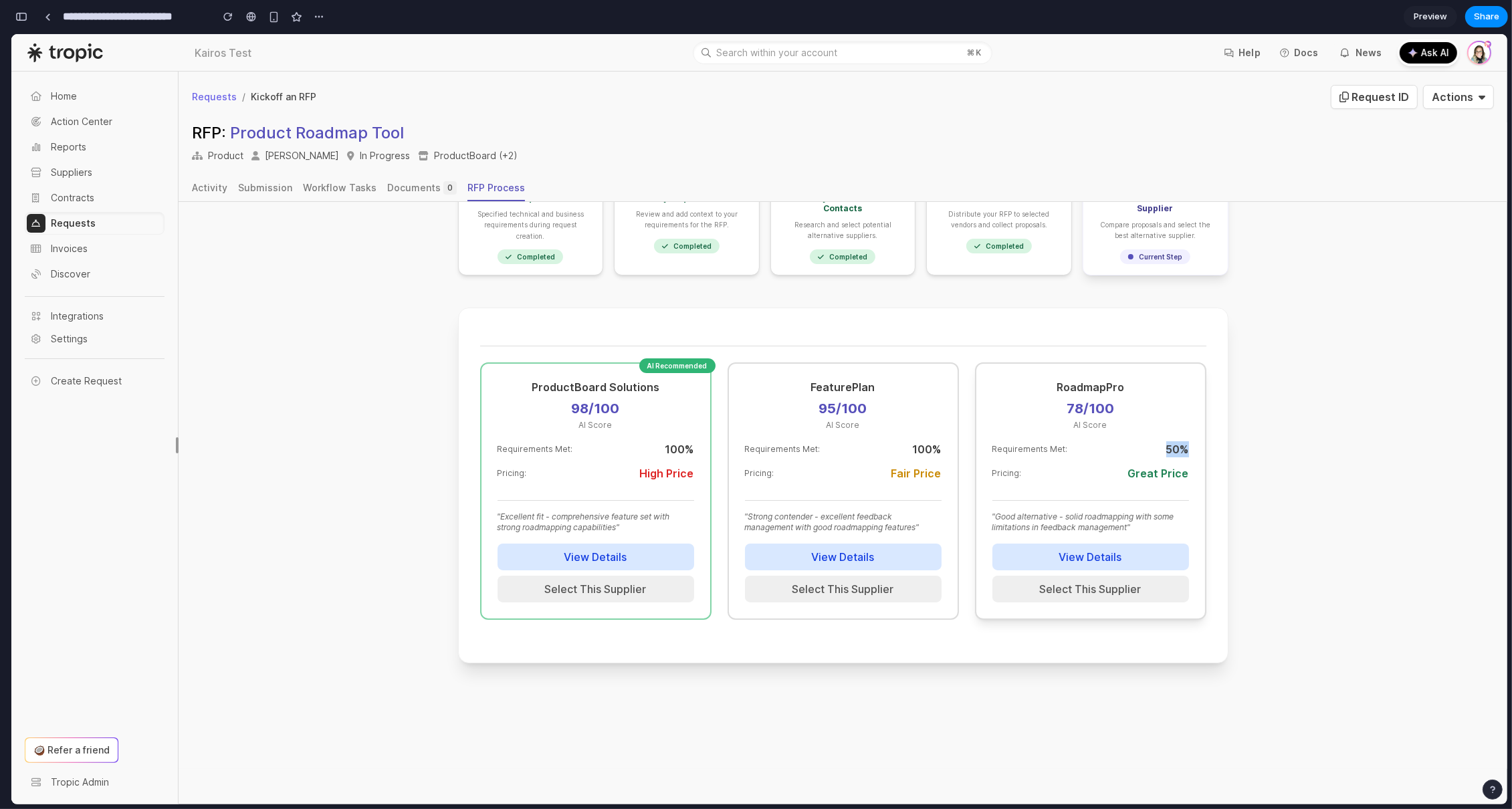
click at [1173, 441] on span "50 %" at bounding box center [1178, 449] width 23 height 16
click at [590, 577] on button "Select This Supplier" at bounding box center [596, 589] width 197 height 26
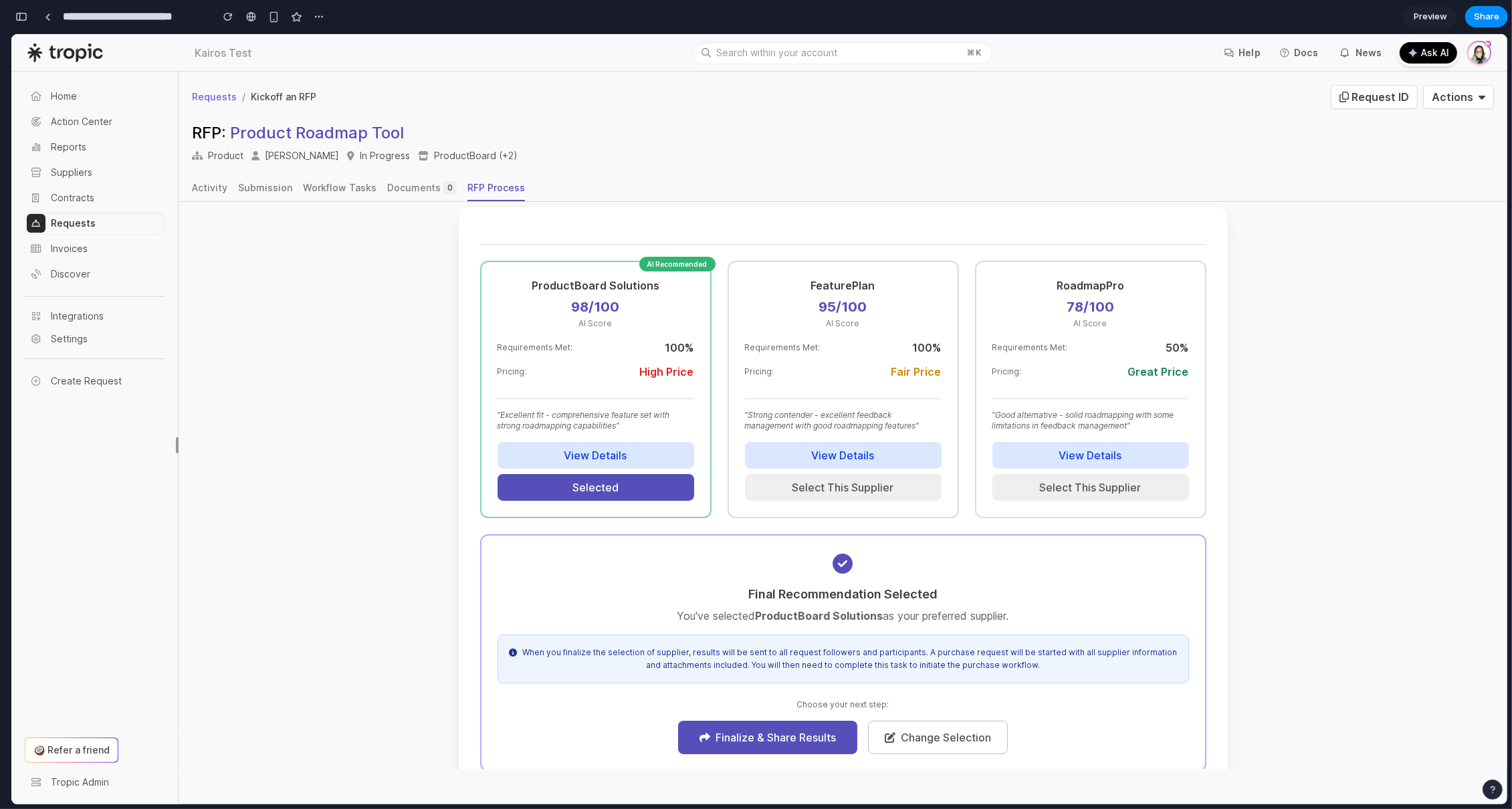
scroll to position [285, 0]
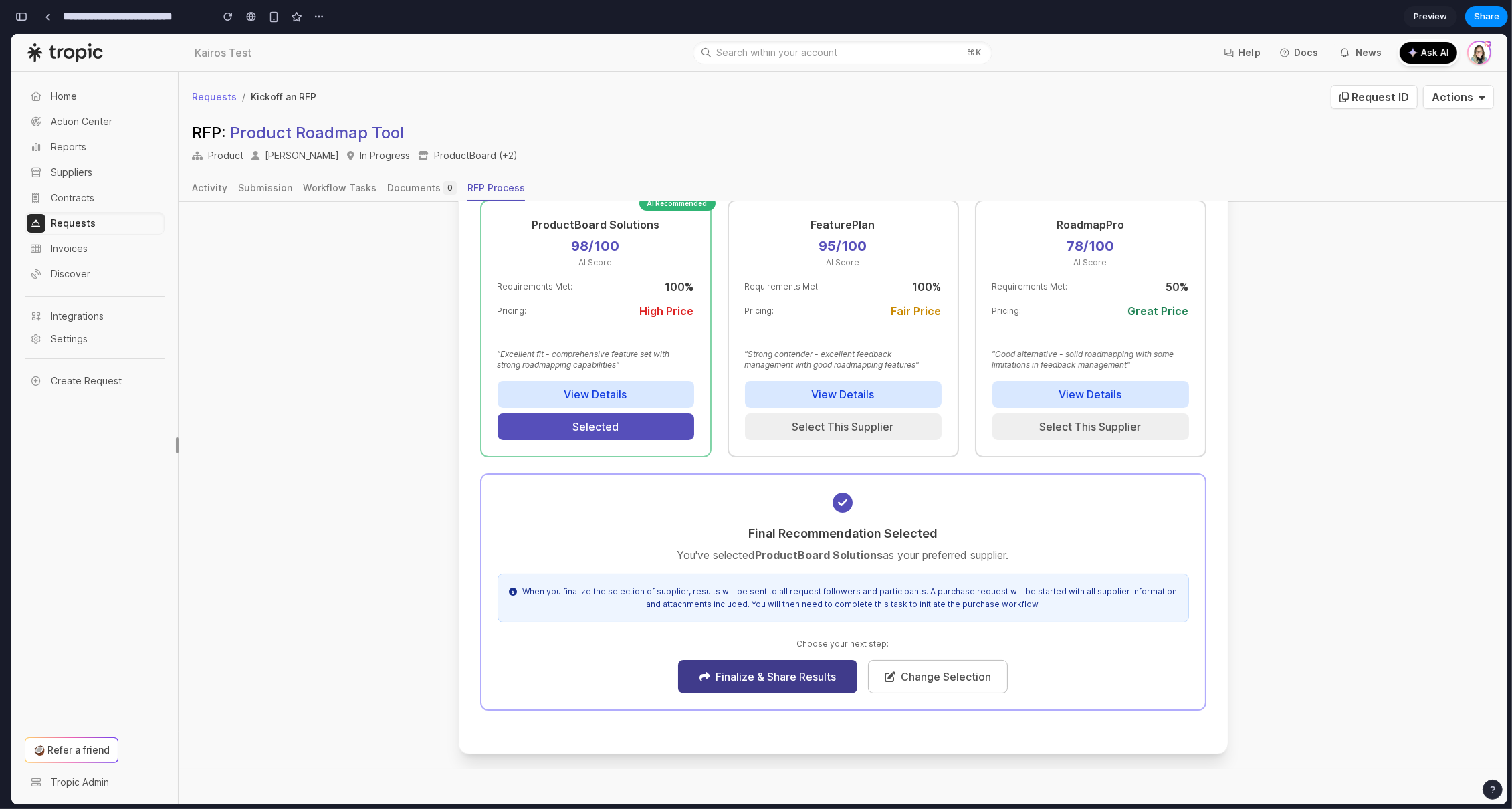
click at [778, 680] on button "Finalize & Share Results" at bounding box center [768, 676] width 179 height 33
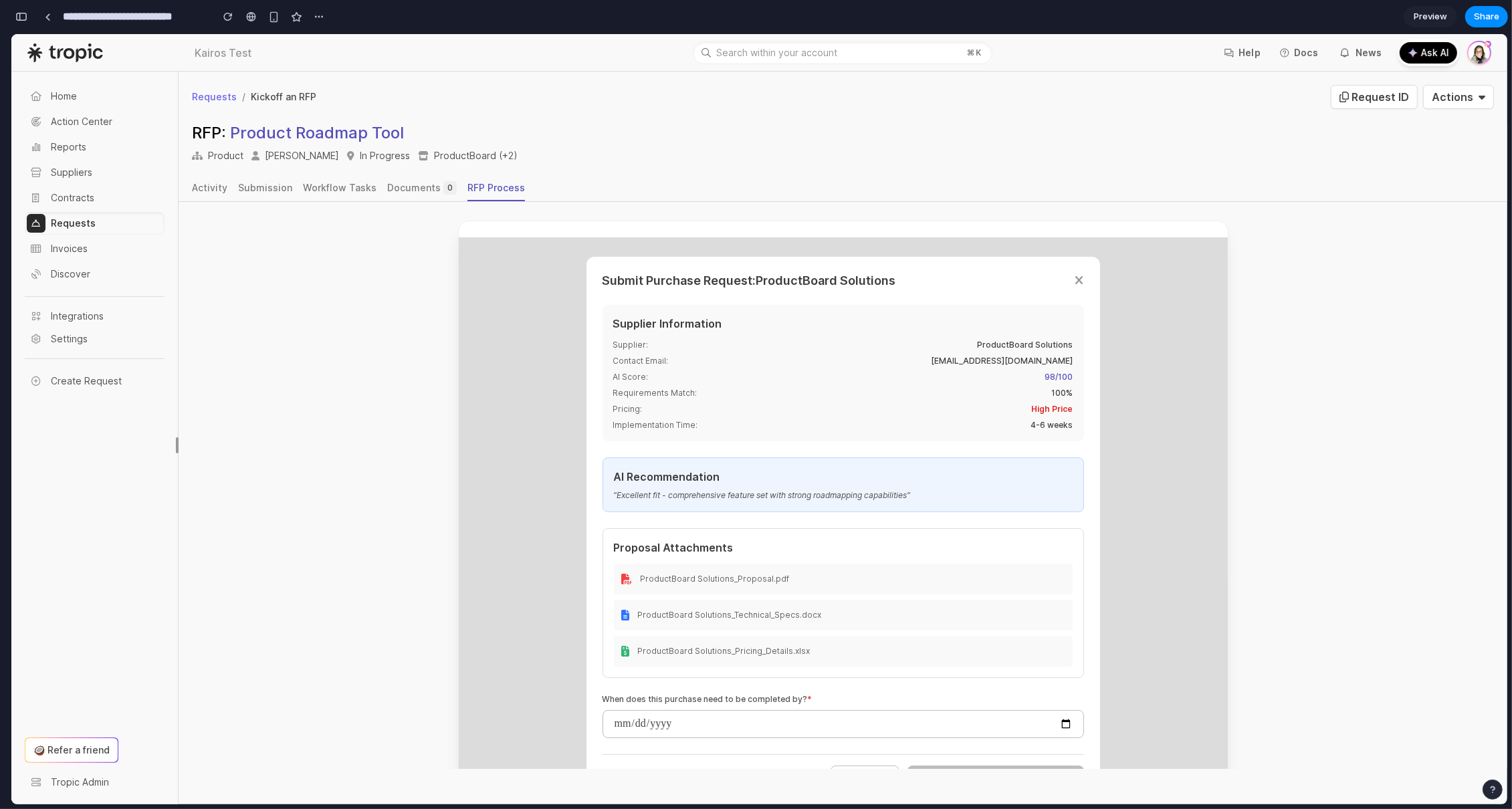
scroll to position [245, 0]
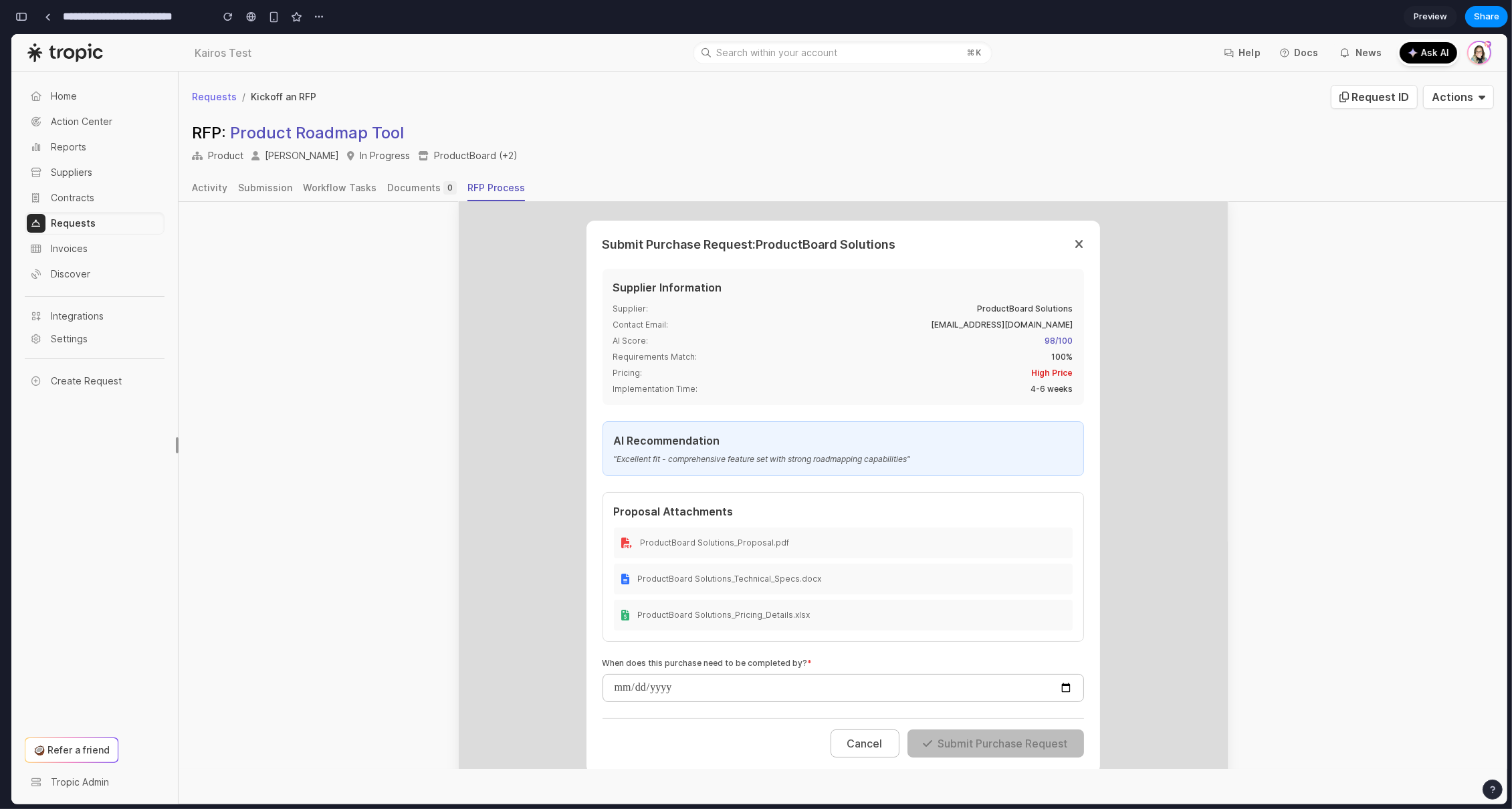
click at [1076, 242] on icon at bounding box center [1080, 244] width 9 height 16
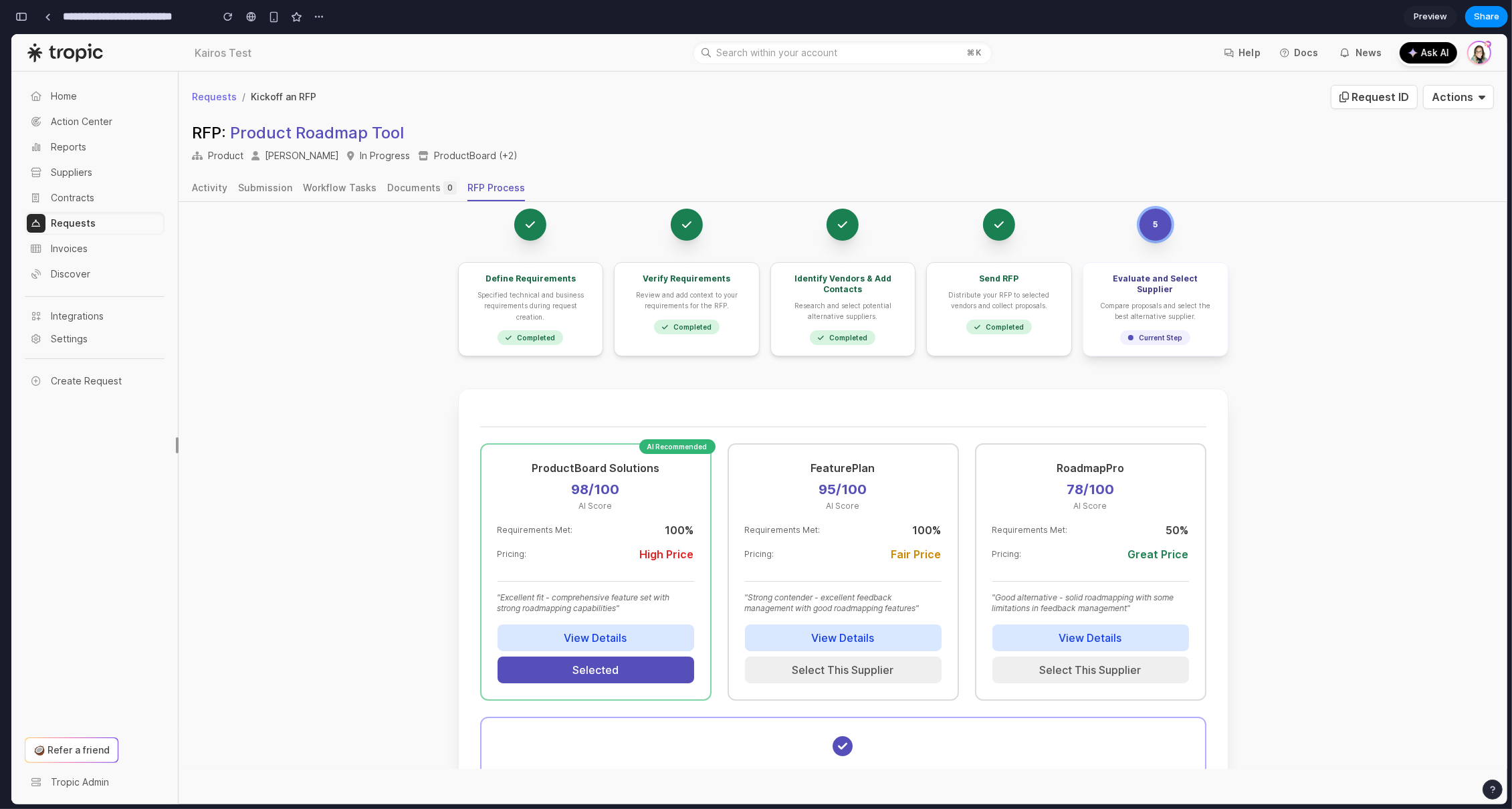
scroll to position [18, 0]
